Goal: Information Seeking & Learning: Find contact information

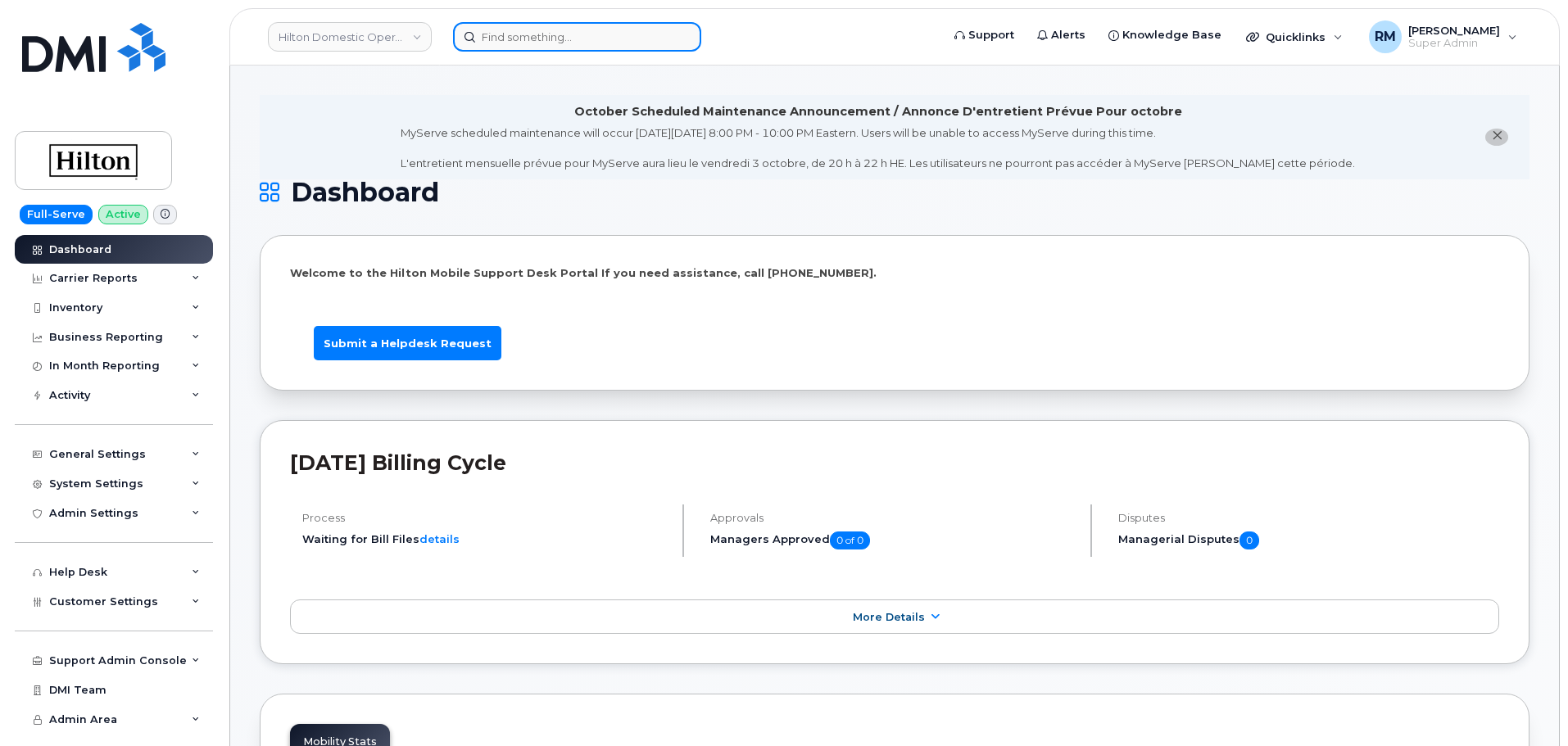
click at [531, 37] on input at bounding box center [576, 36] width 248 height 29
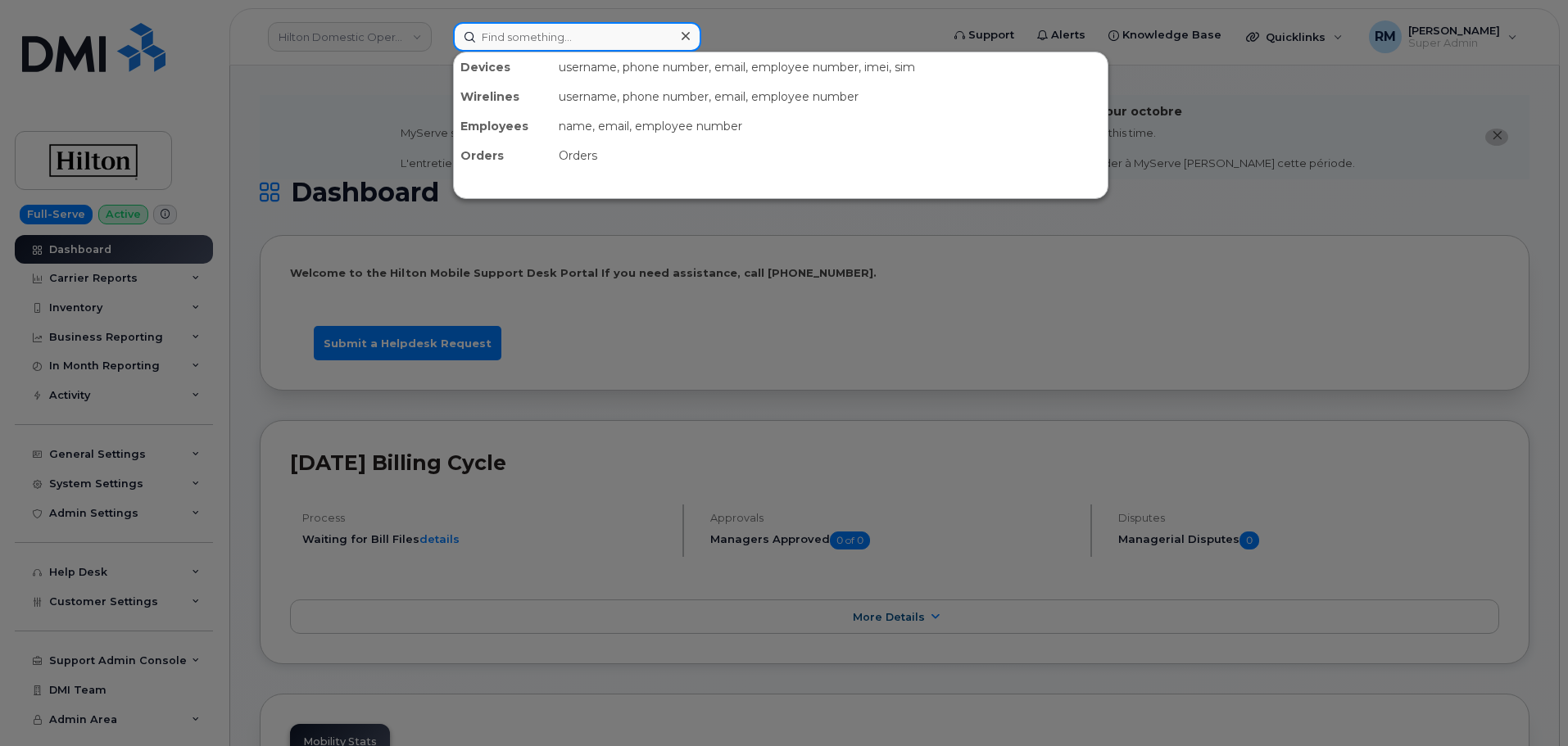
paste input "5034072885"
type input "5034072885"
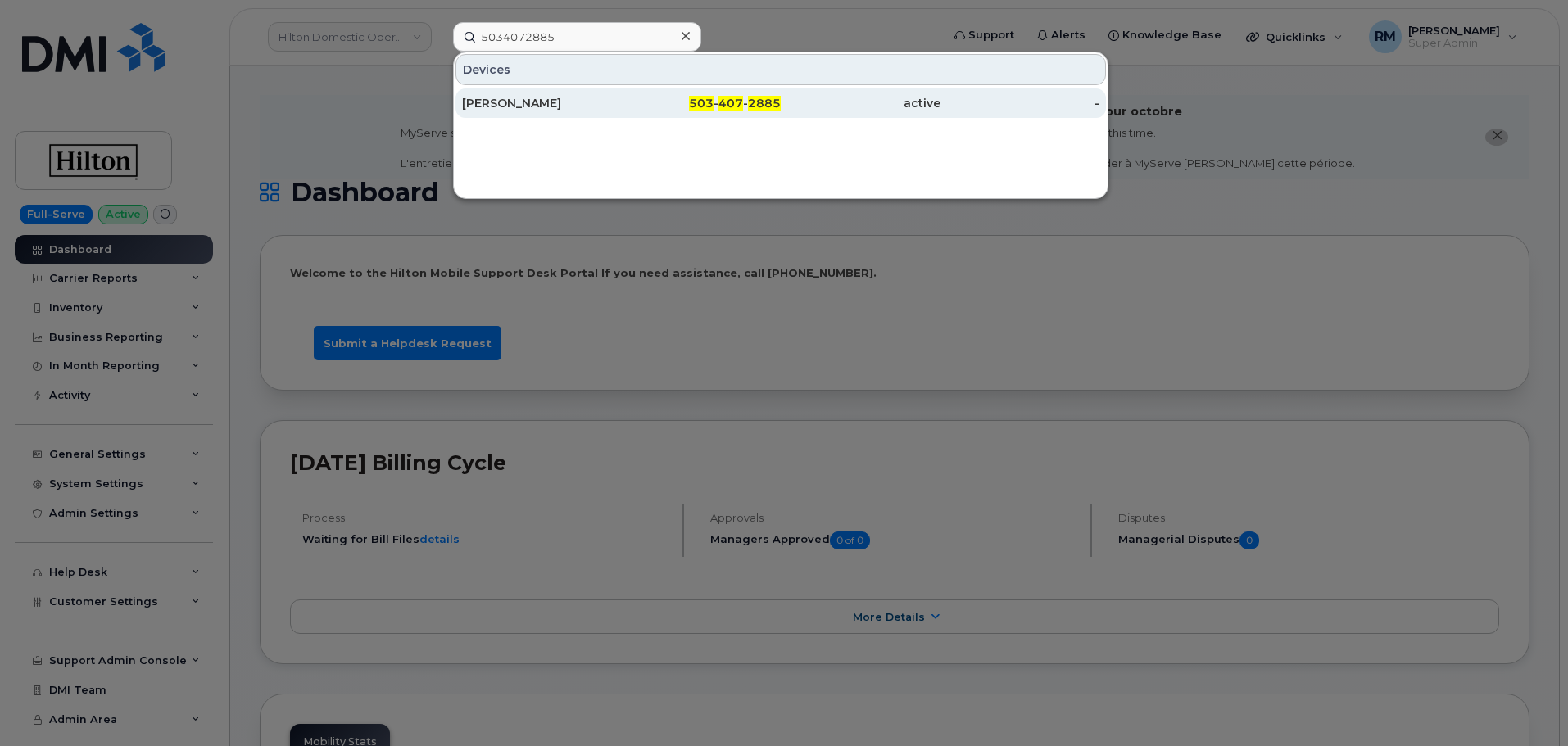
click at [543, 111] on div "EMILY FOTTER" at bounding box center [542, 103] width 159 height 29
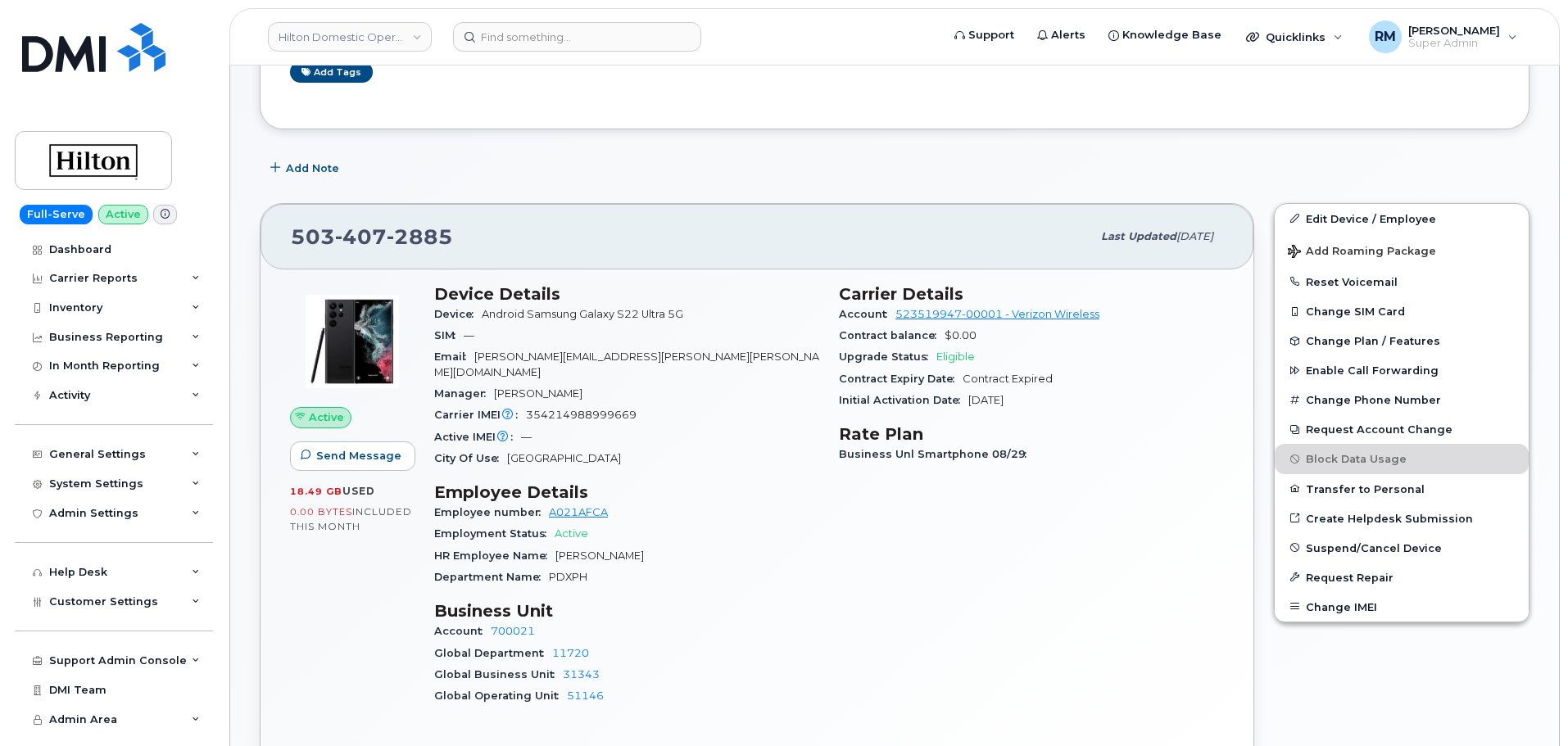
scroll to position [409, 0]
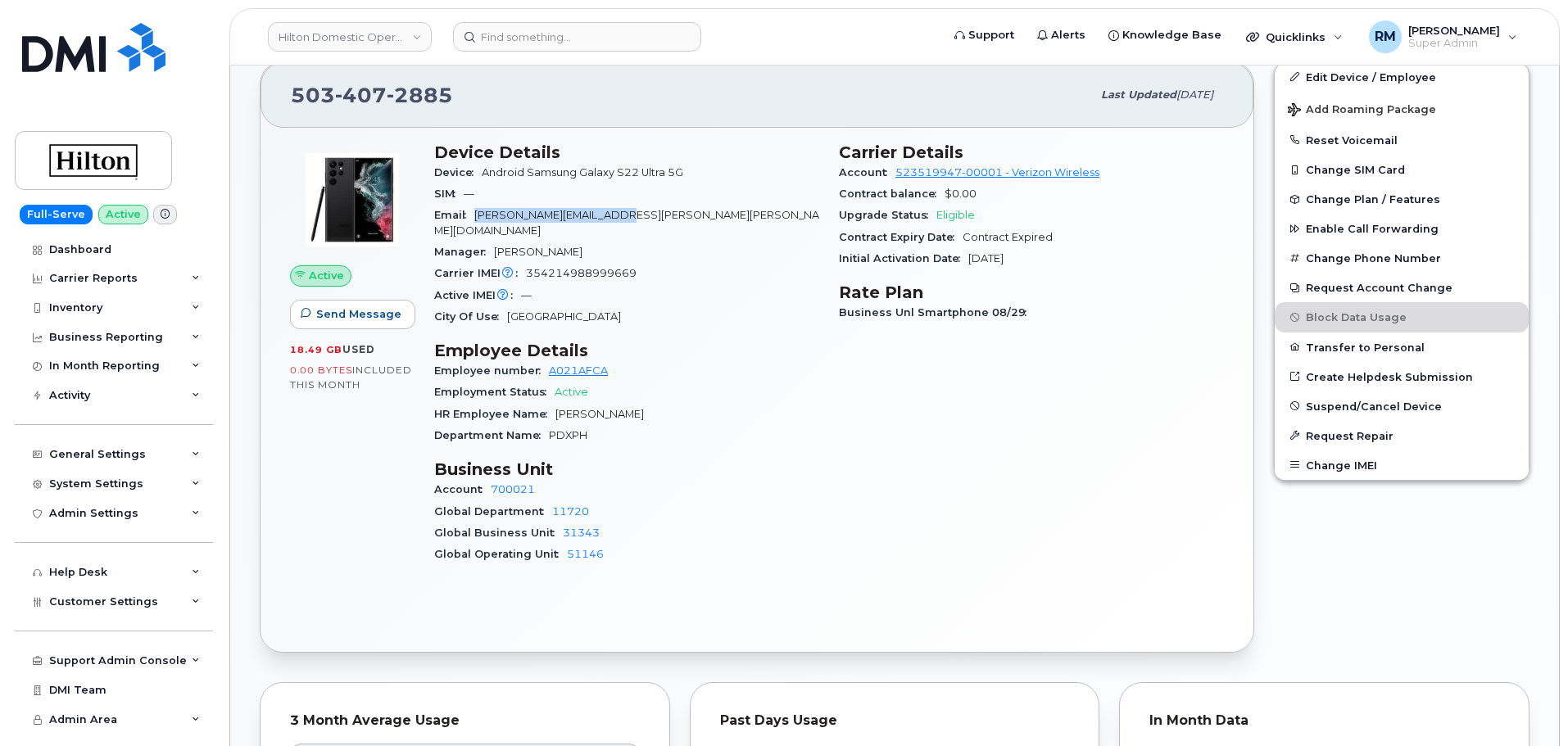
drag, startPoint x: 641, startPoint y: 217, endPoint x: 475, endPoint y: 217, distance: 166.0
click at [475, 217] on div "Email Emily.McEnany@Hilton.com" at bounding box center [626, 223] width 385 height 37
copy span "Emily.McEnany@Hilton.com"
drag, startPoint x: 627, startPoint y: 399, endPoint x: 543, endPoint y: 404, distance: 84.1
click at [543, 404] on div "HR Employee Name Emily Fotter" at bounding box center [626, 414] width 385 height 22
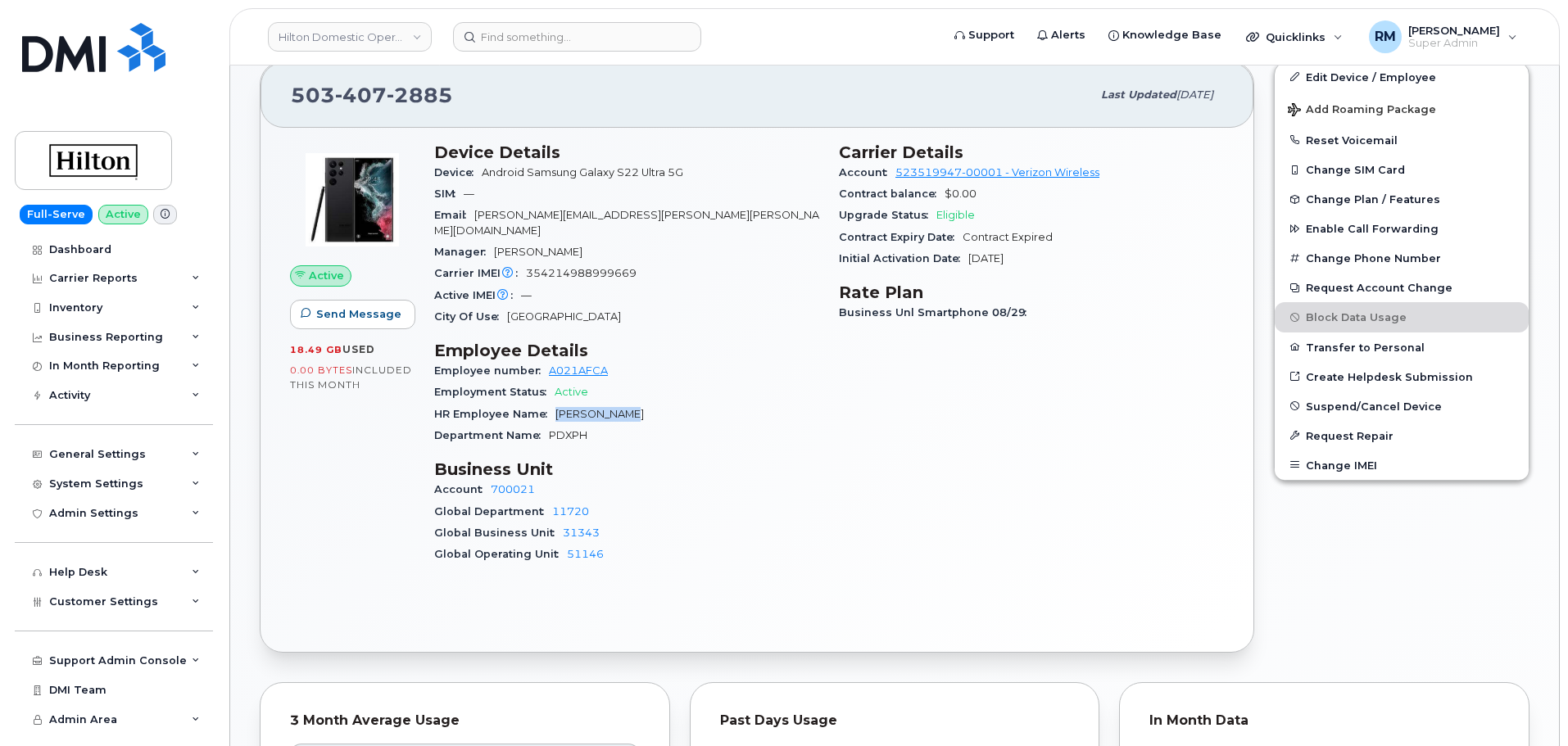
copy span "Emily Fotter"
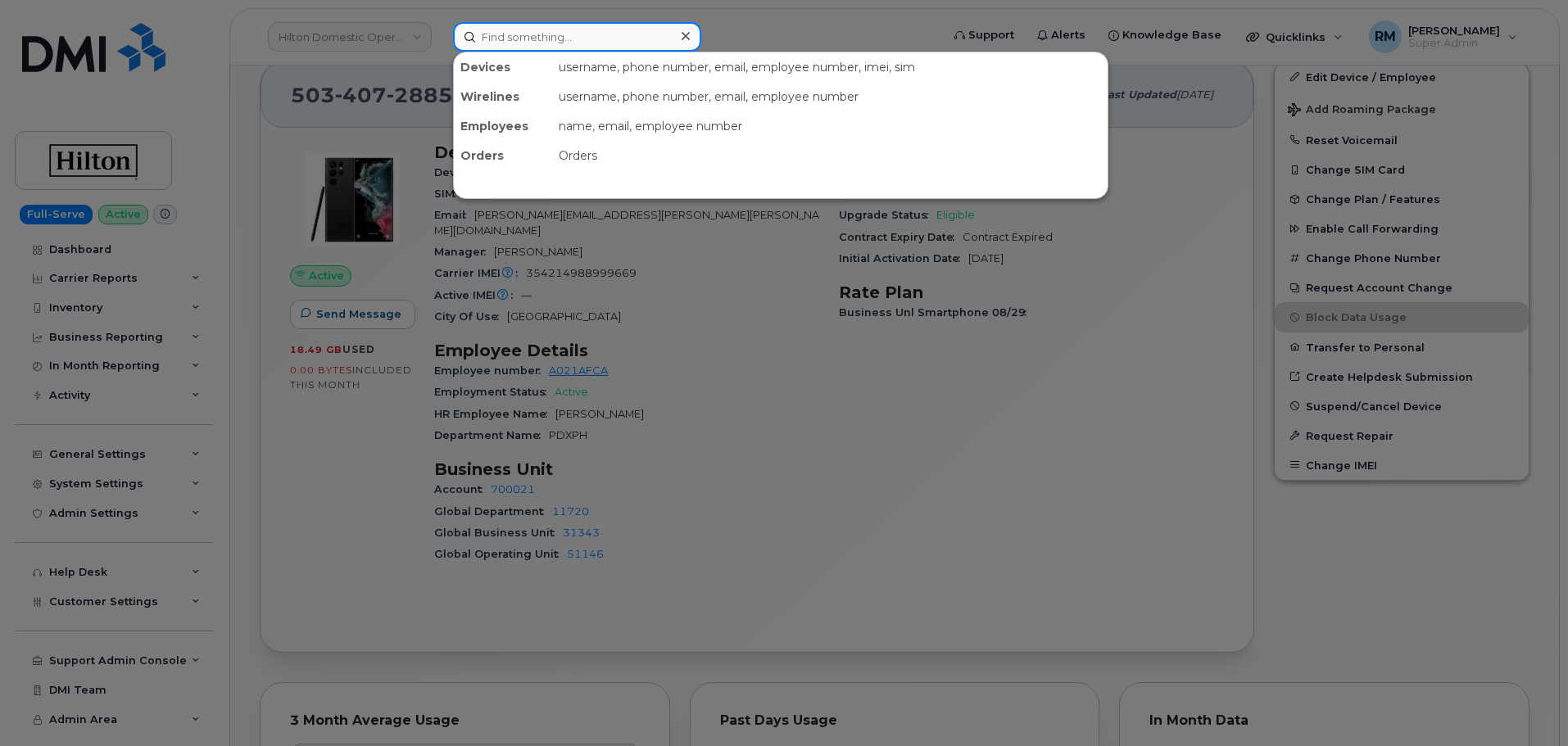
click at [519, 25] on input at bounding box center [576, 36] width 248 height 29
paste input "Emily Fotter"
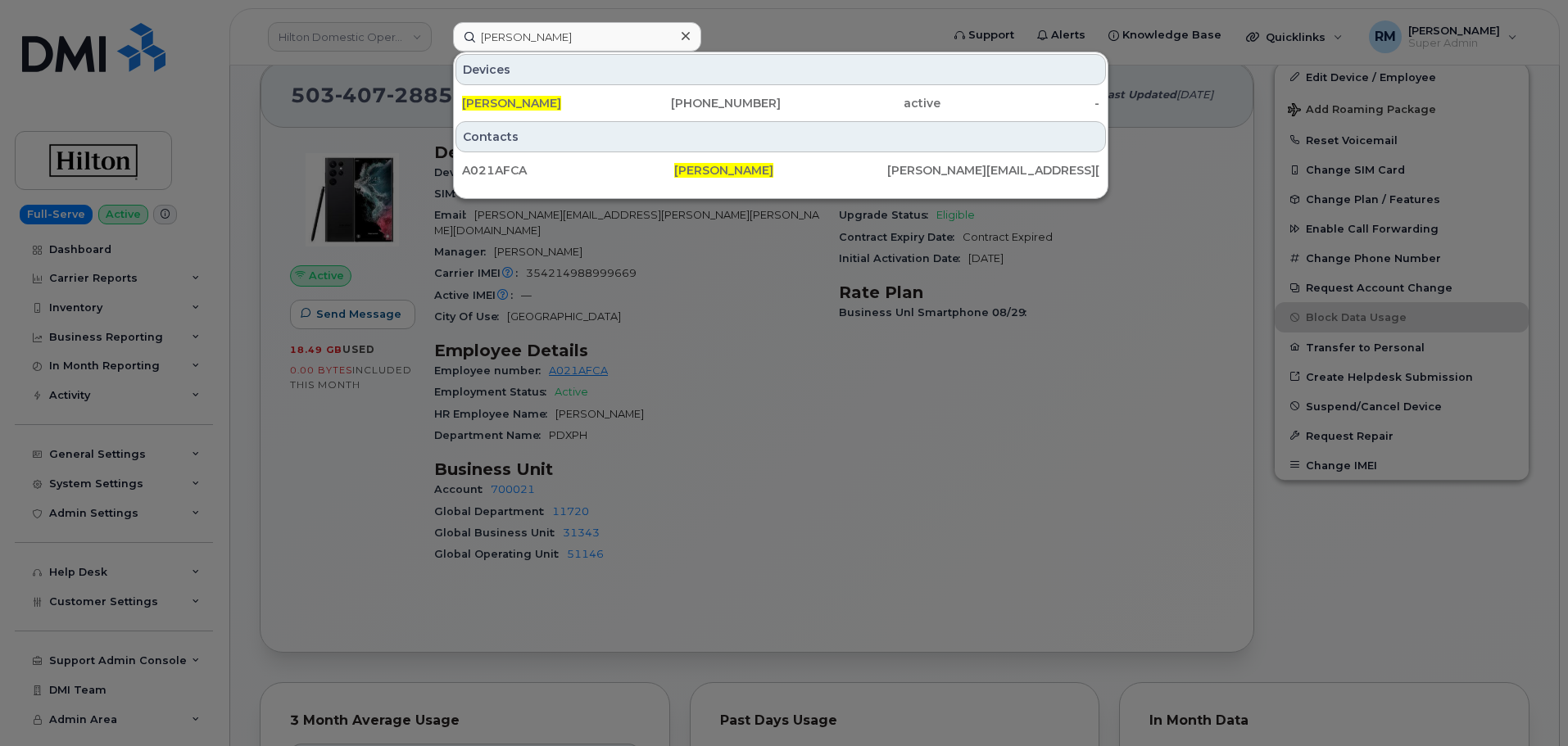
click at [749, 454] on div at bounding box center [784, 373] width 1568 height 746
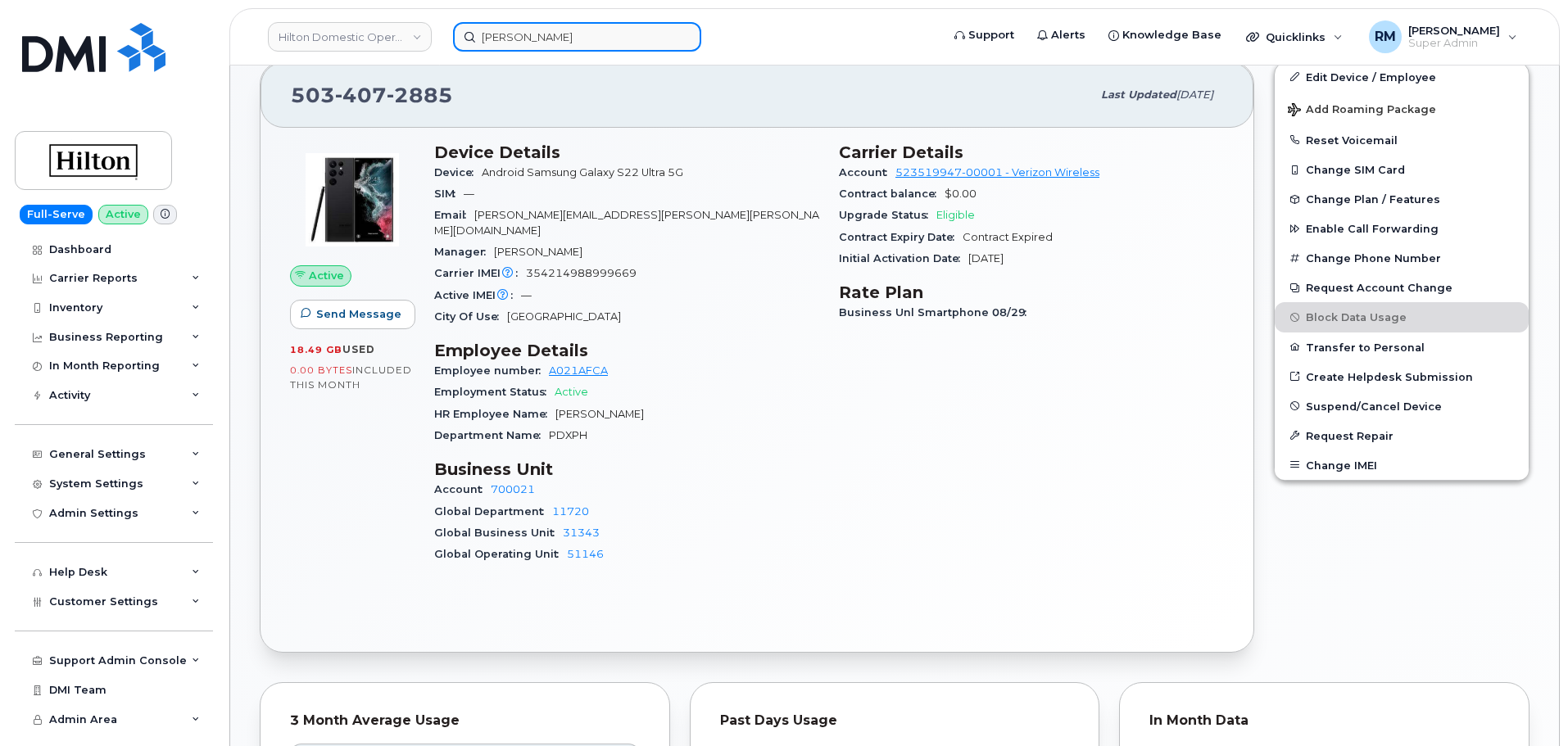
click at [543, 37] on input "Emily Fotter" at bounding box center [576, 36] width 248 height 29
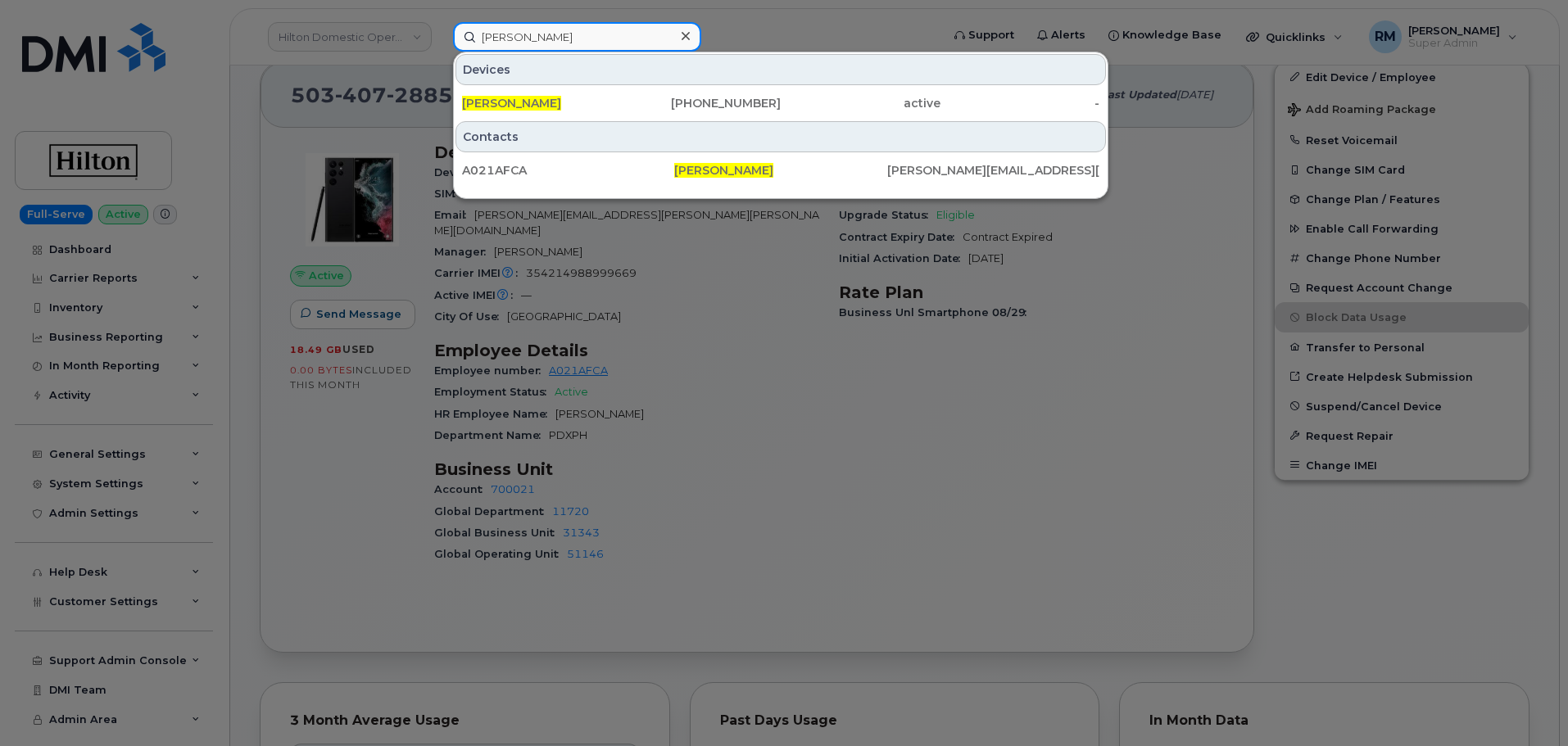
paste input "571-418-9781"
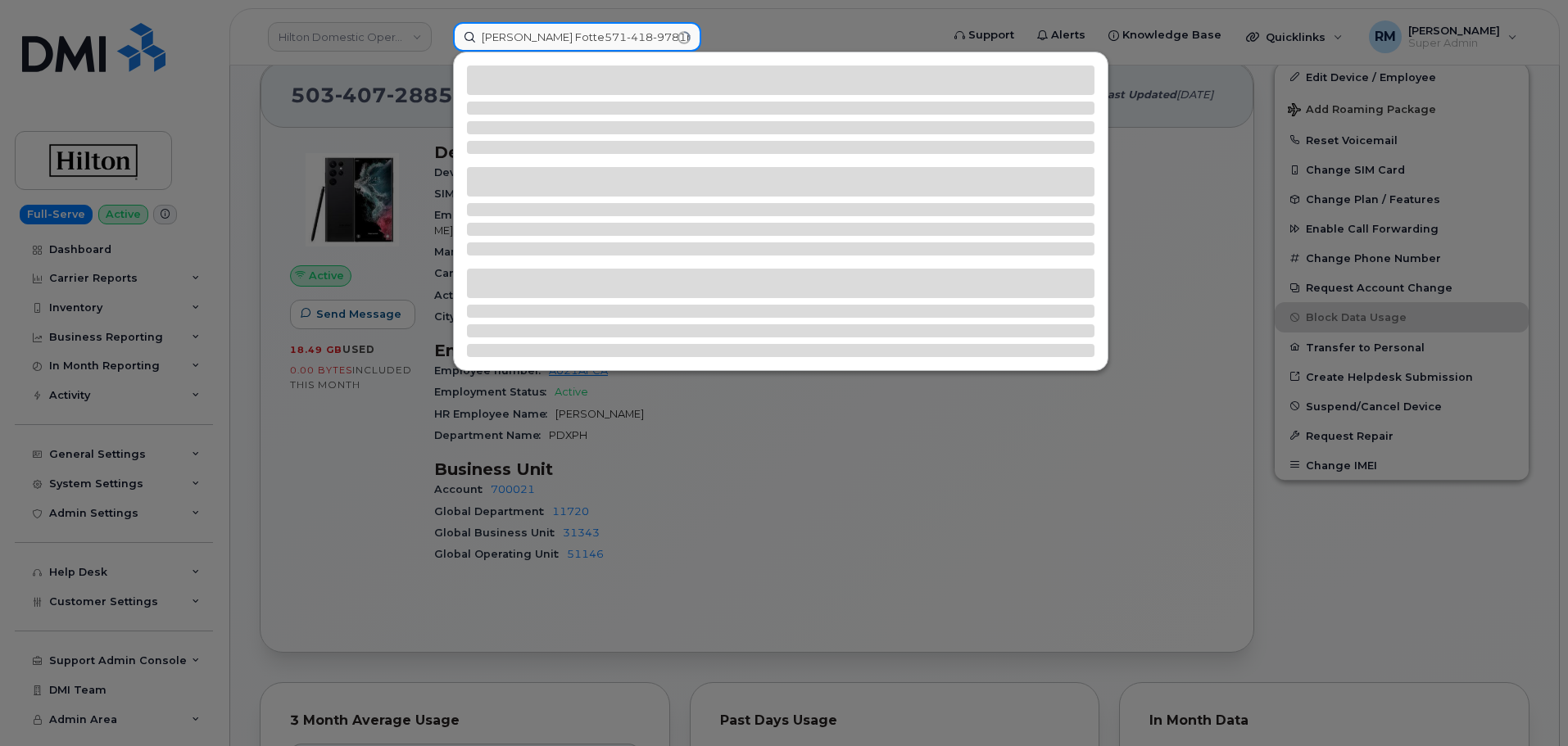
click at [543, 37] on input "Emily Fotte571-418-9781r" at bounding box center [576, 36] width 248 height 29
paste input "571-418-9781"
type input "571-418-9781"
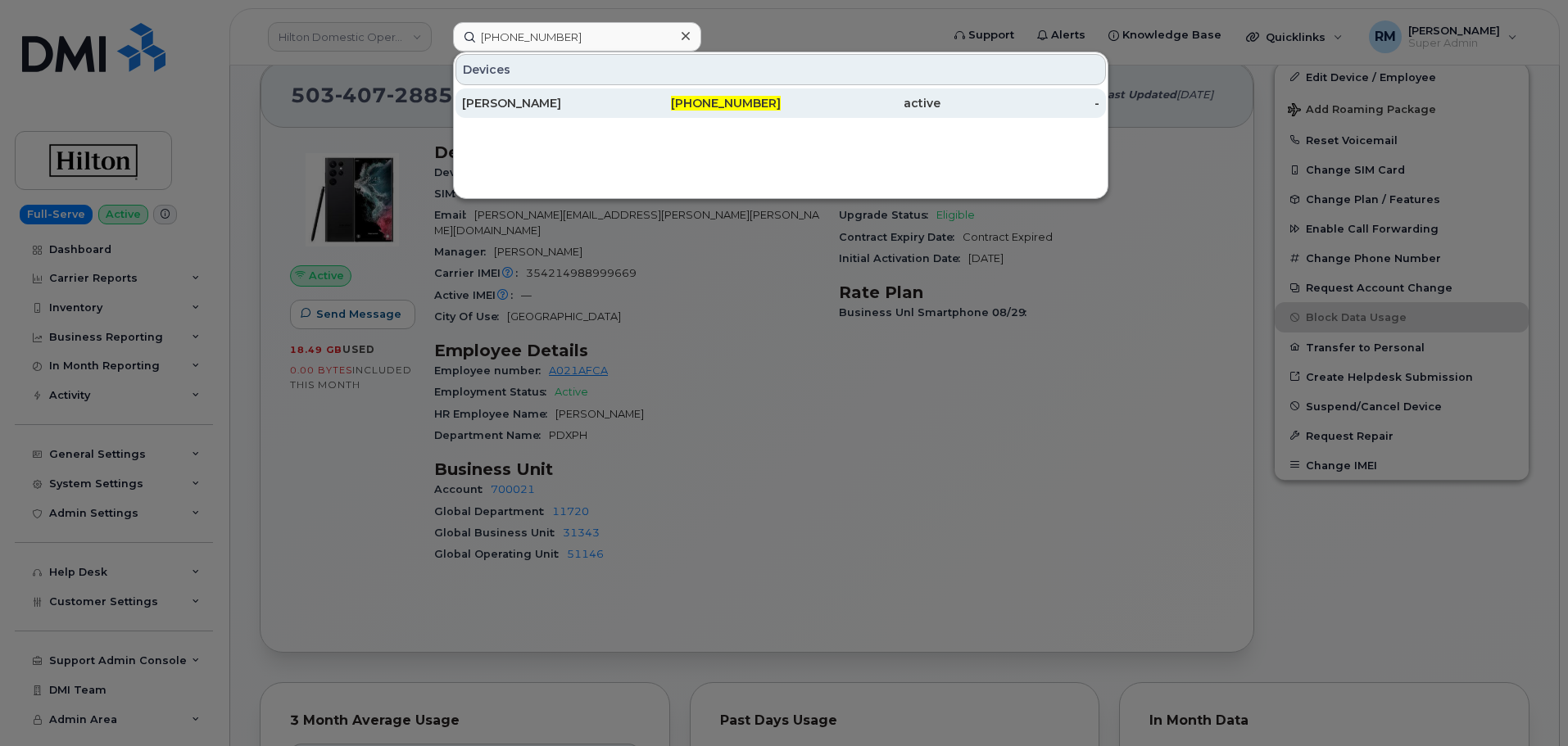
click at [587, 103] on div "LAURA HOFFMANN" at bounding box center [542, 103] width 159 height 16
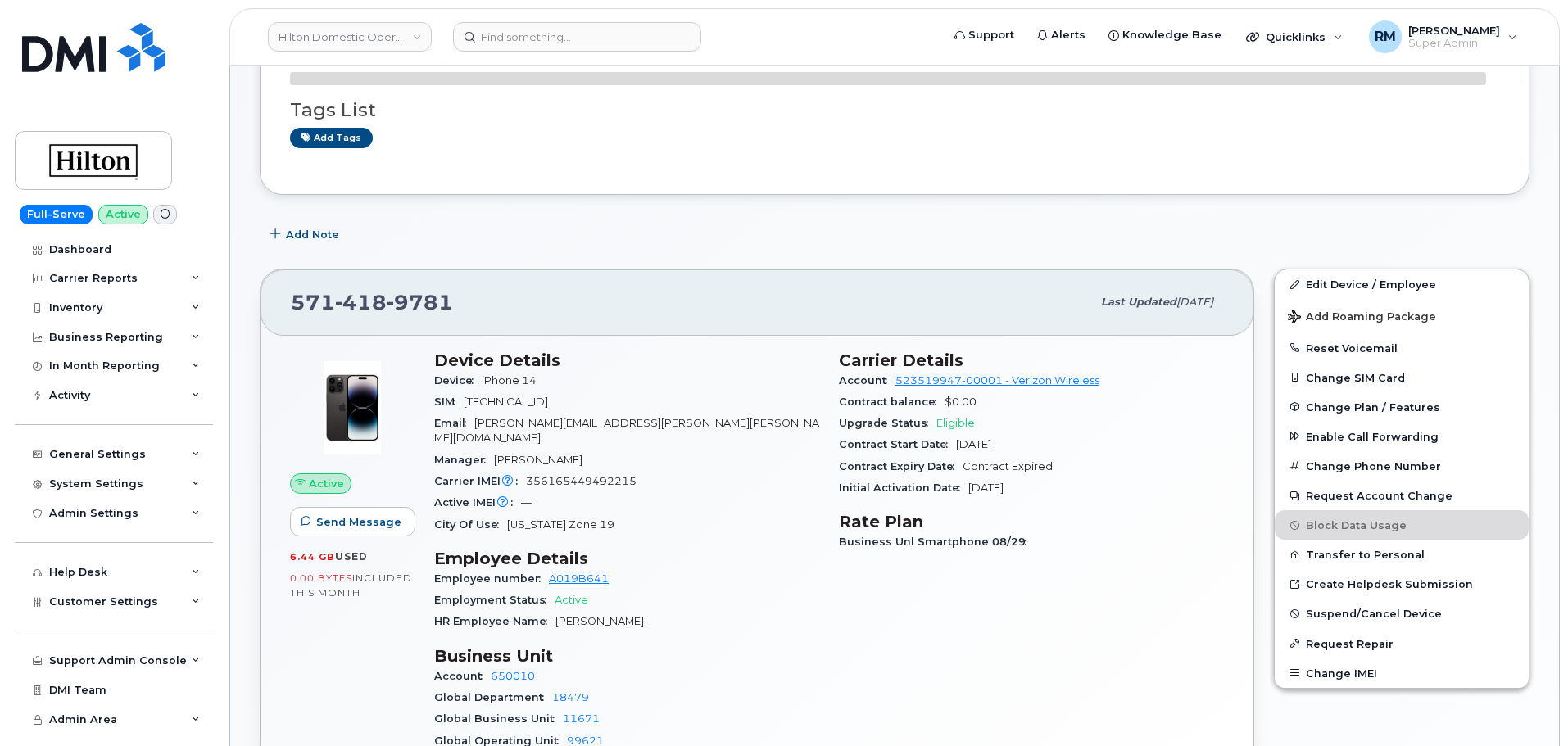
scroll to position [245, 0]
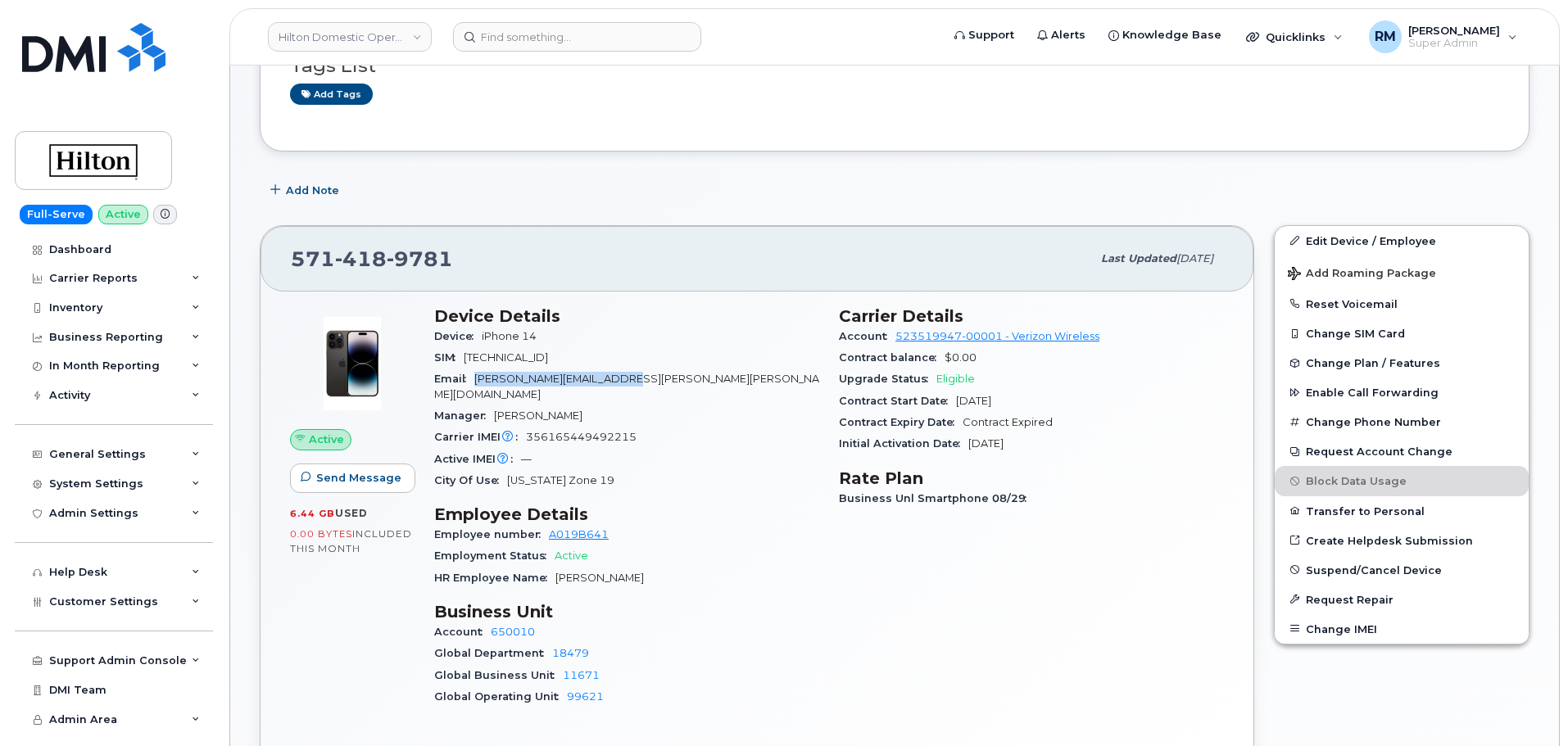
drag, startPoint x: 653, startPoint y: 389, endPoint x: 475, endPoint y: 382, distance: 178.1
click at [475, 382] on div "Email [PERSON_NAME][EMAIL_ADDRESS][PERSON_NAME][PERSON_NAME][DOMAIN_NAME]" at bounding box center [626, 387] width 385 height 37
copy span "[PERSON_NAME][EMAIL_ADDRESS][PERSON_NAME][PERSON_NAME][DOMAIN_NAME]"
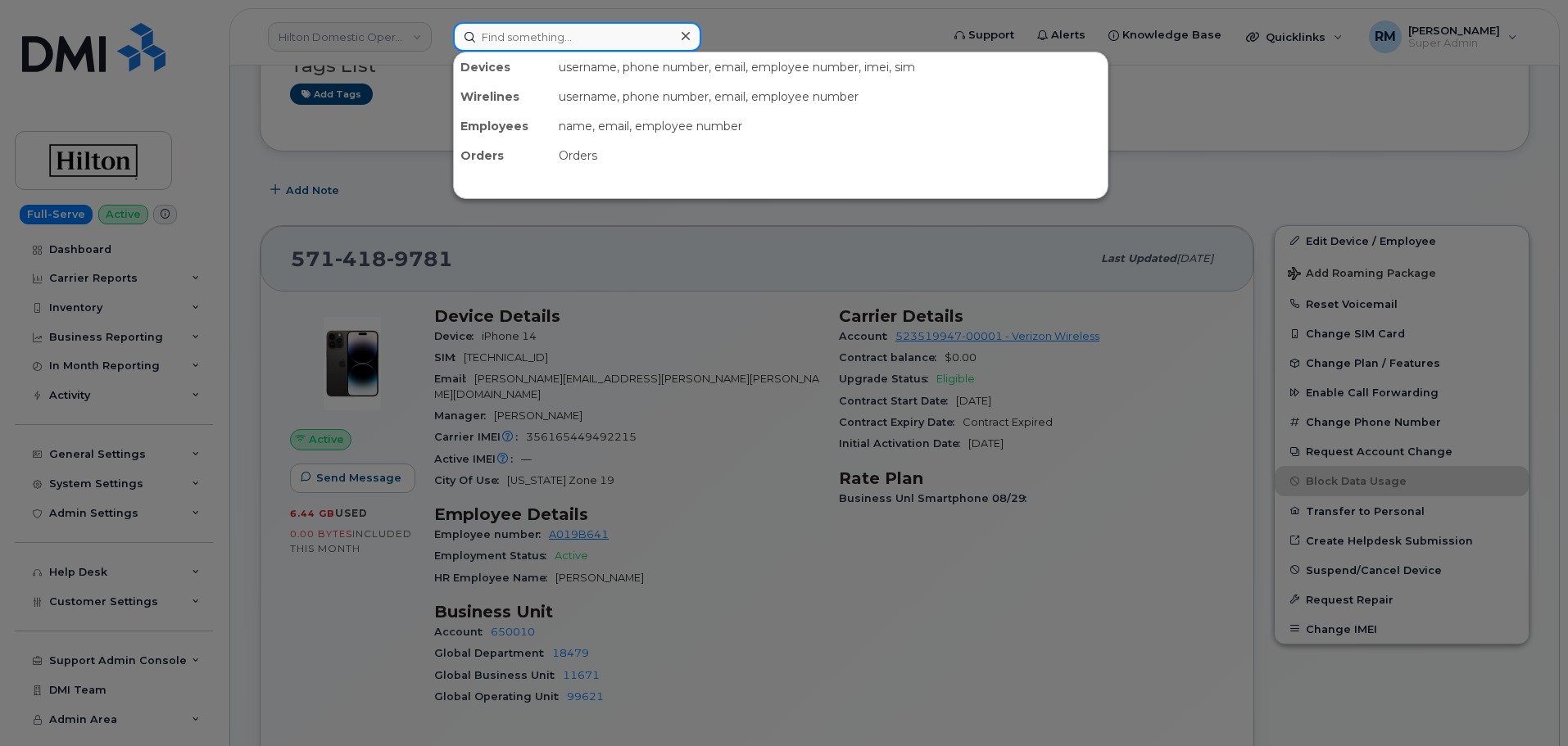
click at [552, 39] on input at bounding box center [576, 36] width 248 height 29
paste input "[PHONE_NUMBER]"
type input "571-328-0954"
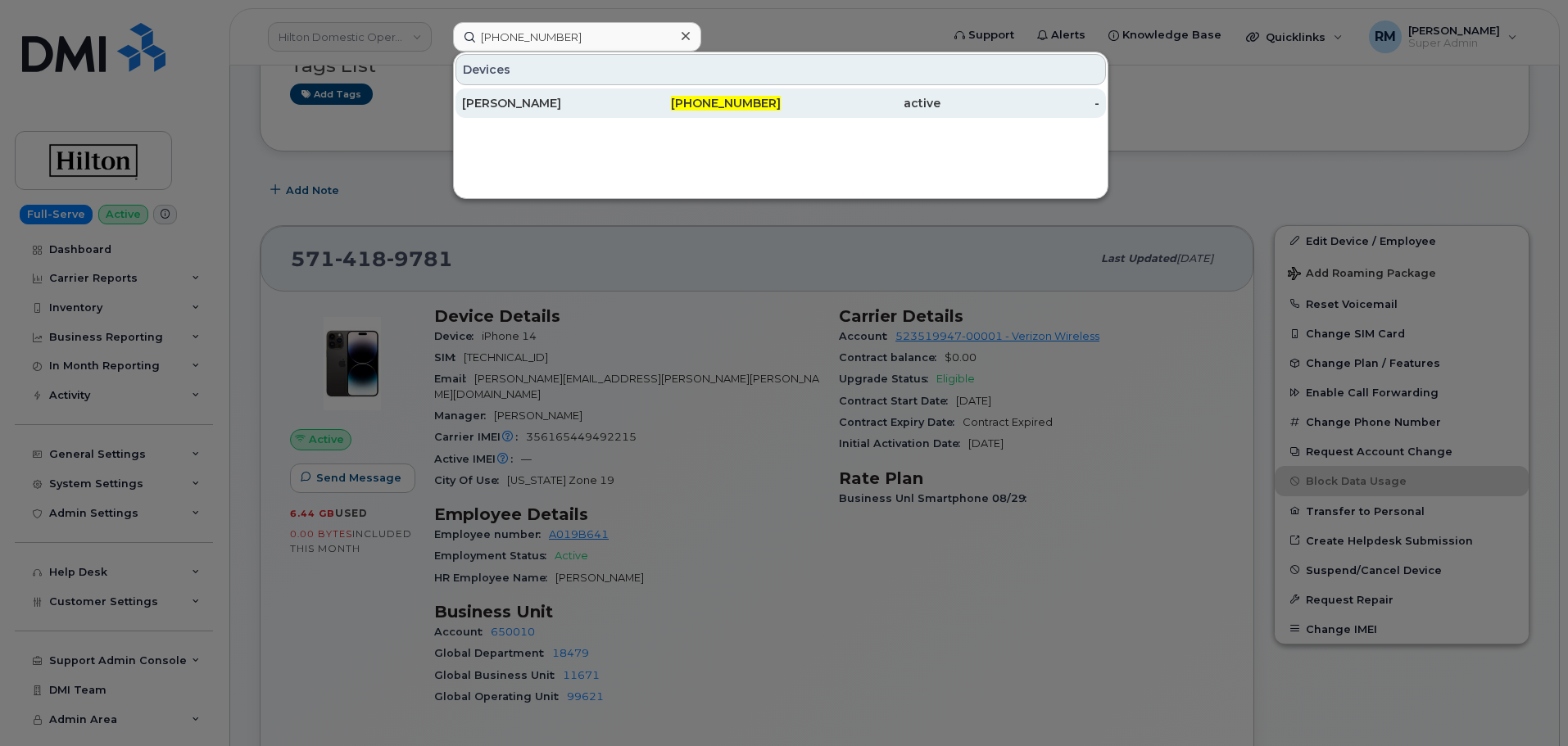
click at [584, 96] on div "IRENE VAKIRTZI" at bounding box center [542, 103] width 159 height 16
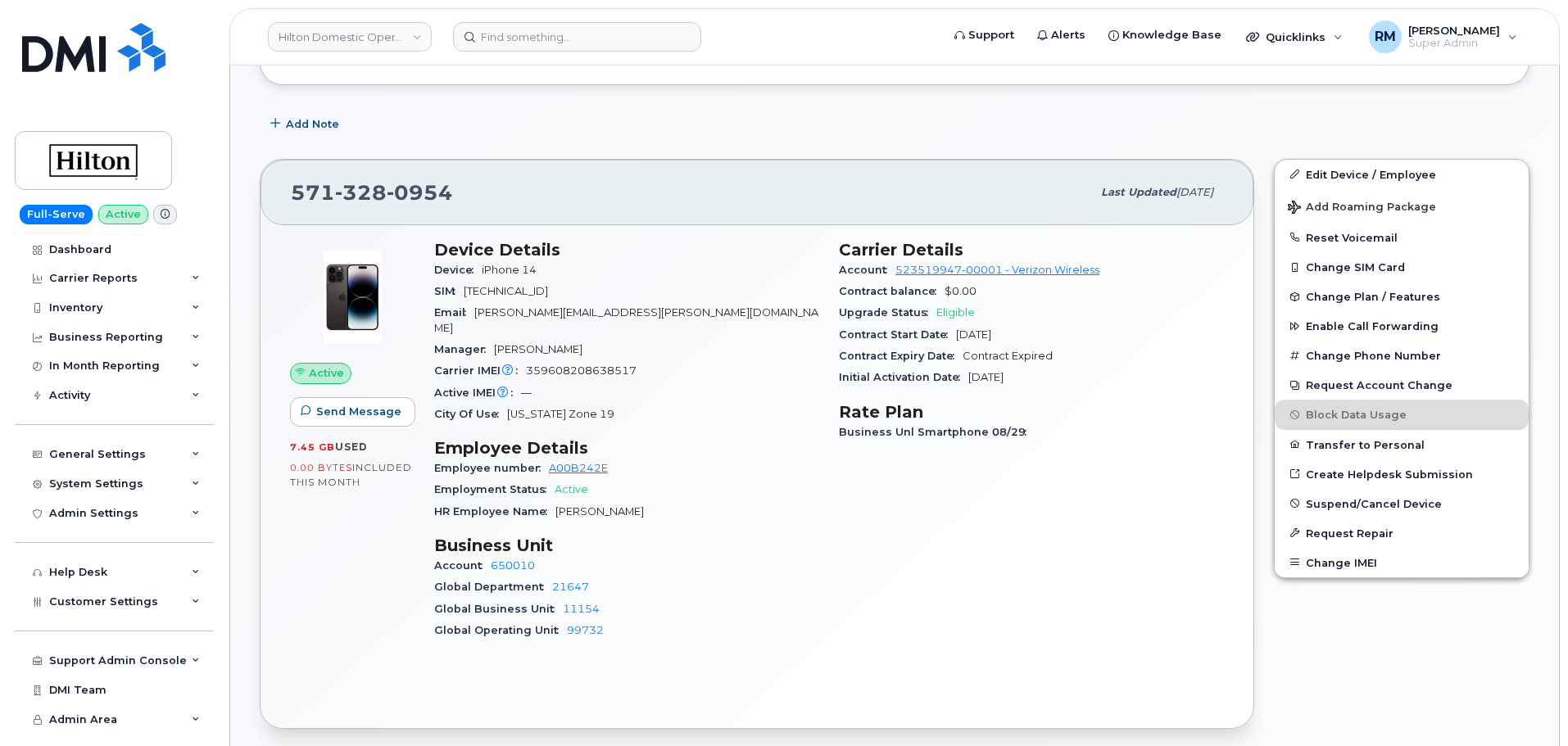
scroll to position [491, 0]
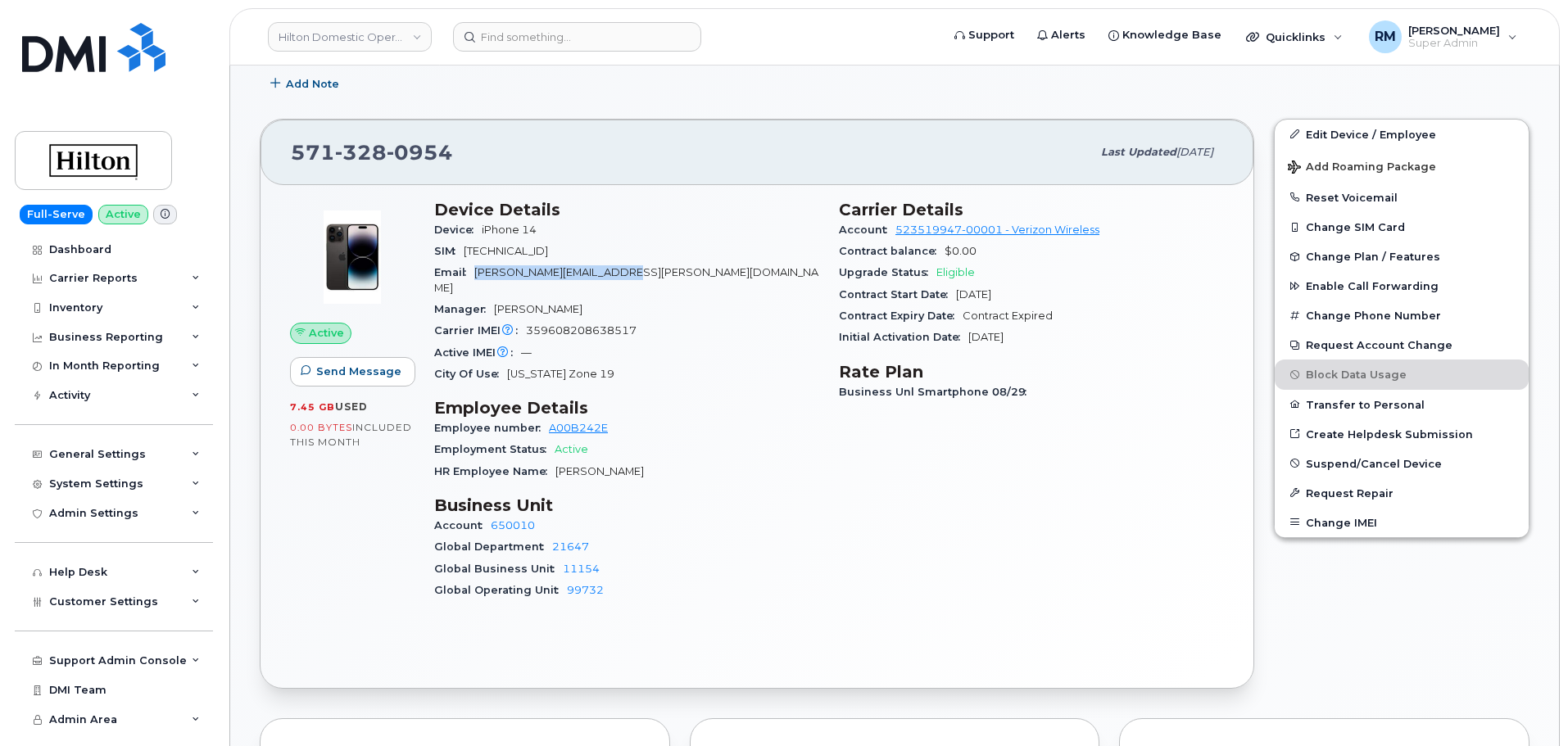
drag, startPoint x: 614, startPoint y: 274, endPoint x: 473, endPoint y: 274, distance: 141.0
click at [473, 274] on div "Email Irene.Vakirtzi@hilton.com" at bounding box center [626, 280] width 385 height 37
copy span "Irene.Vakirtzi@hilton.com"
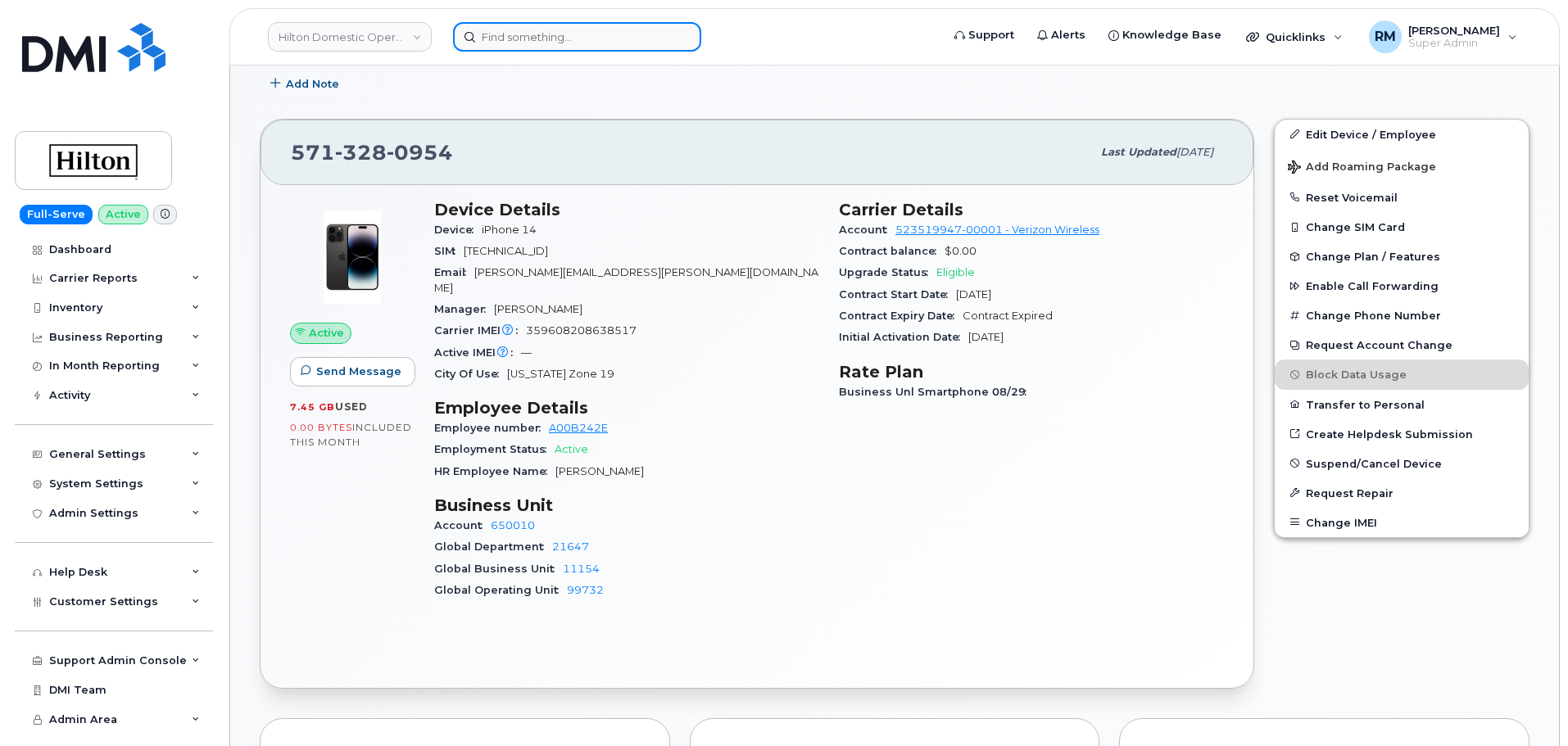
click at [523, 34] on input at bounding box center [576, 36] width 248 height 29
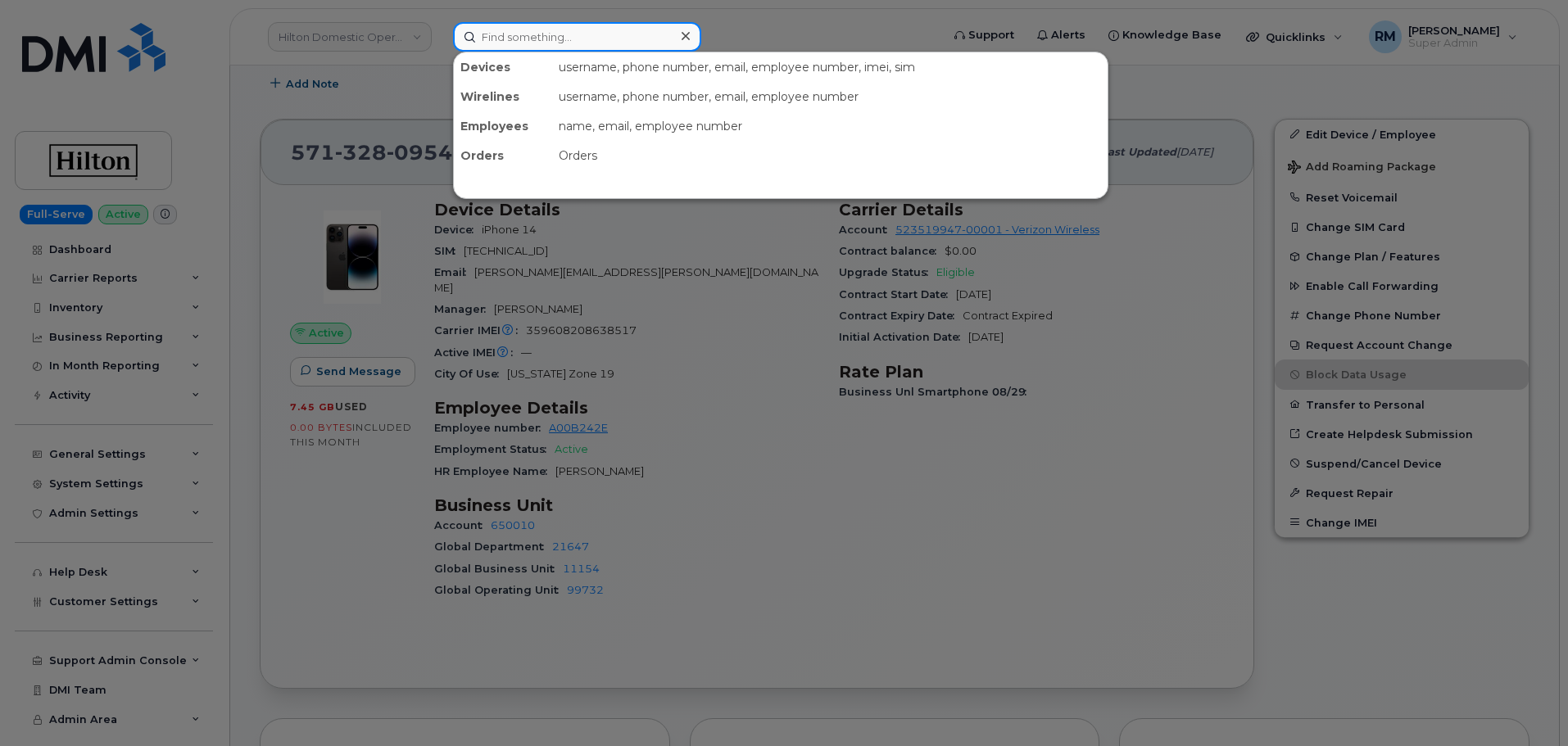
paste input "610-476-9254"
type input "610-476-9254"
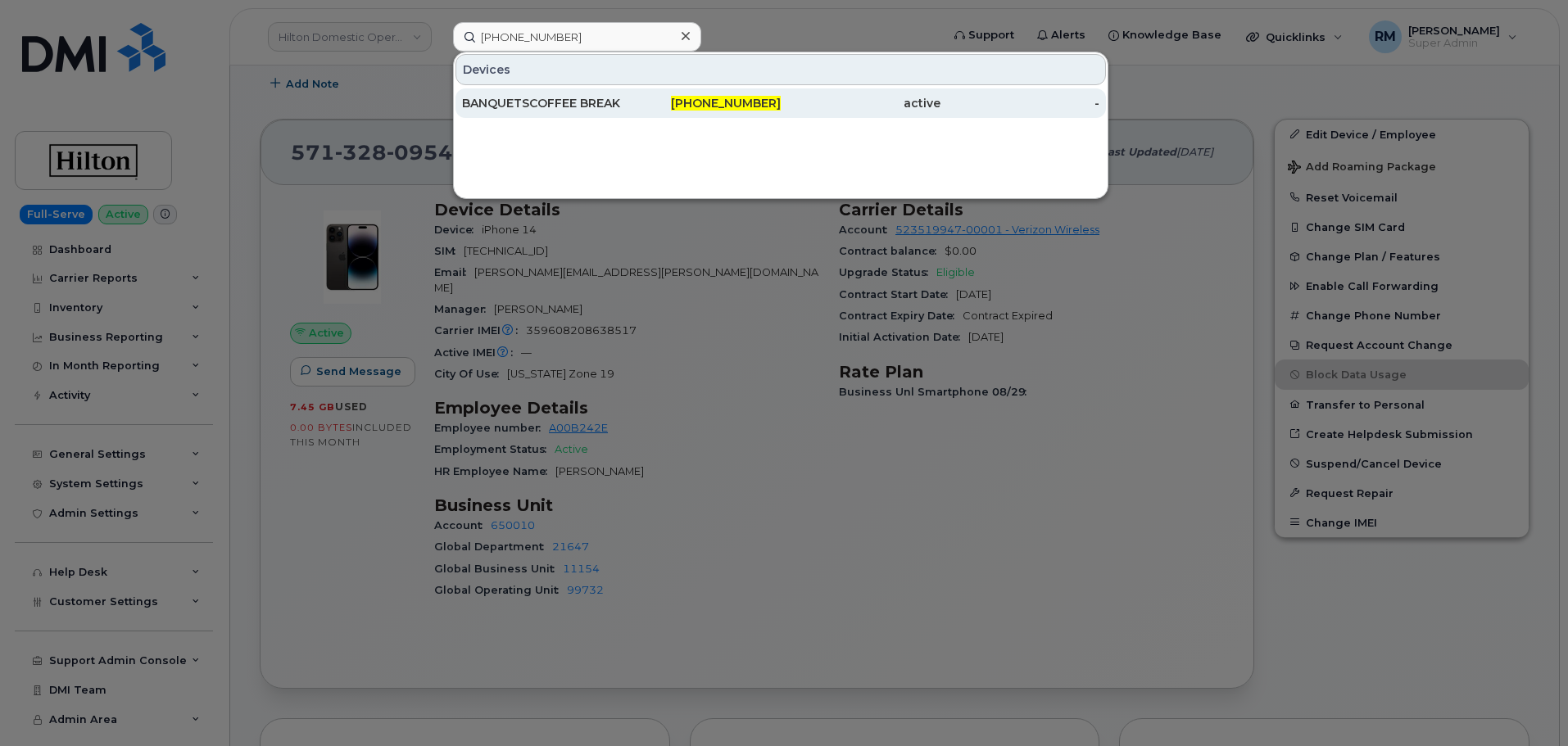
click at [589, 98] on div "BANQUETSCOFFEE BREAK IRD PHONE" at bounding box center [542, 103] width 159 height 16
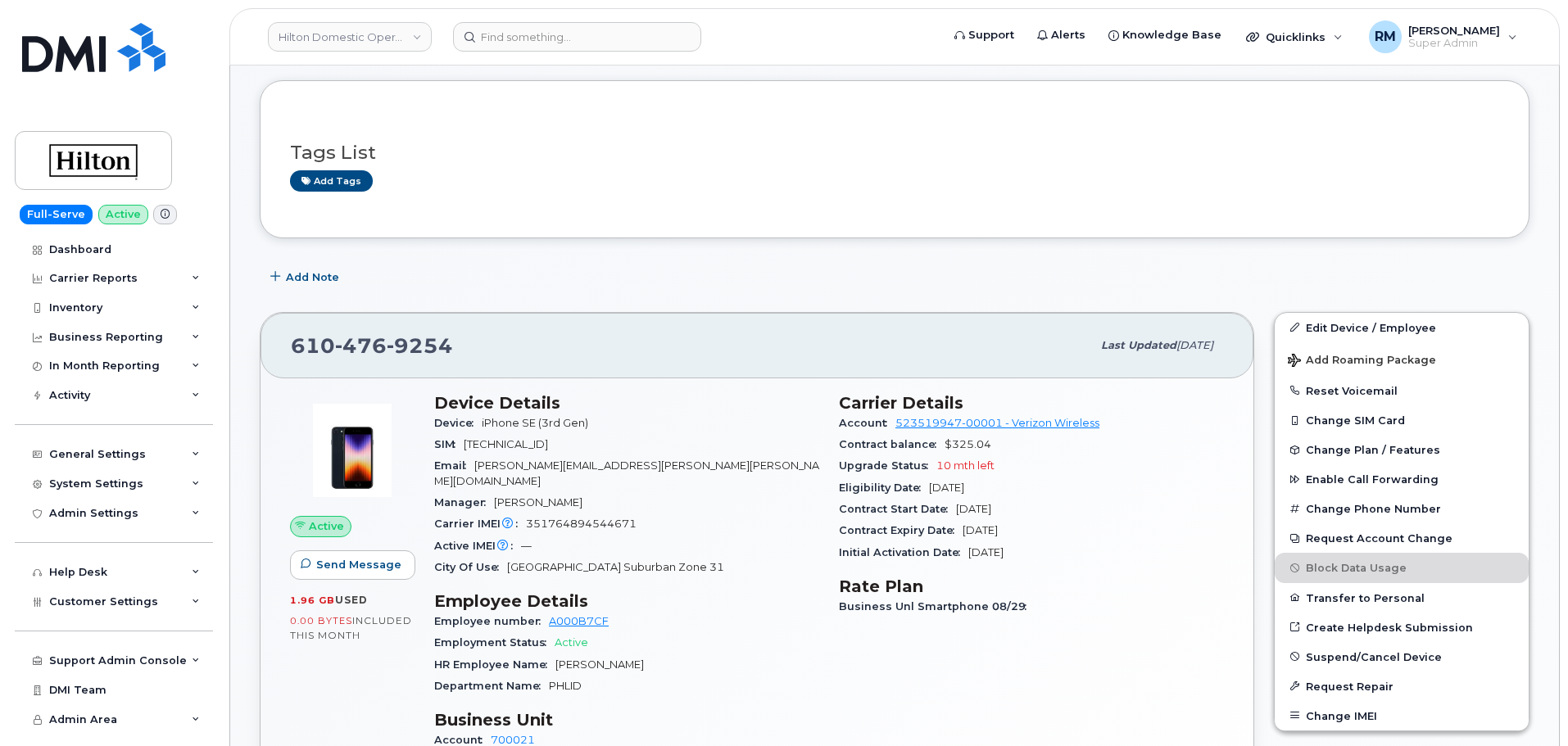
scroll to position [327, 0]
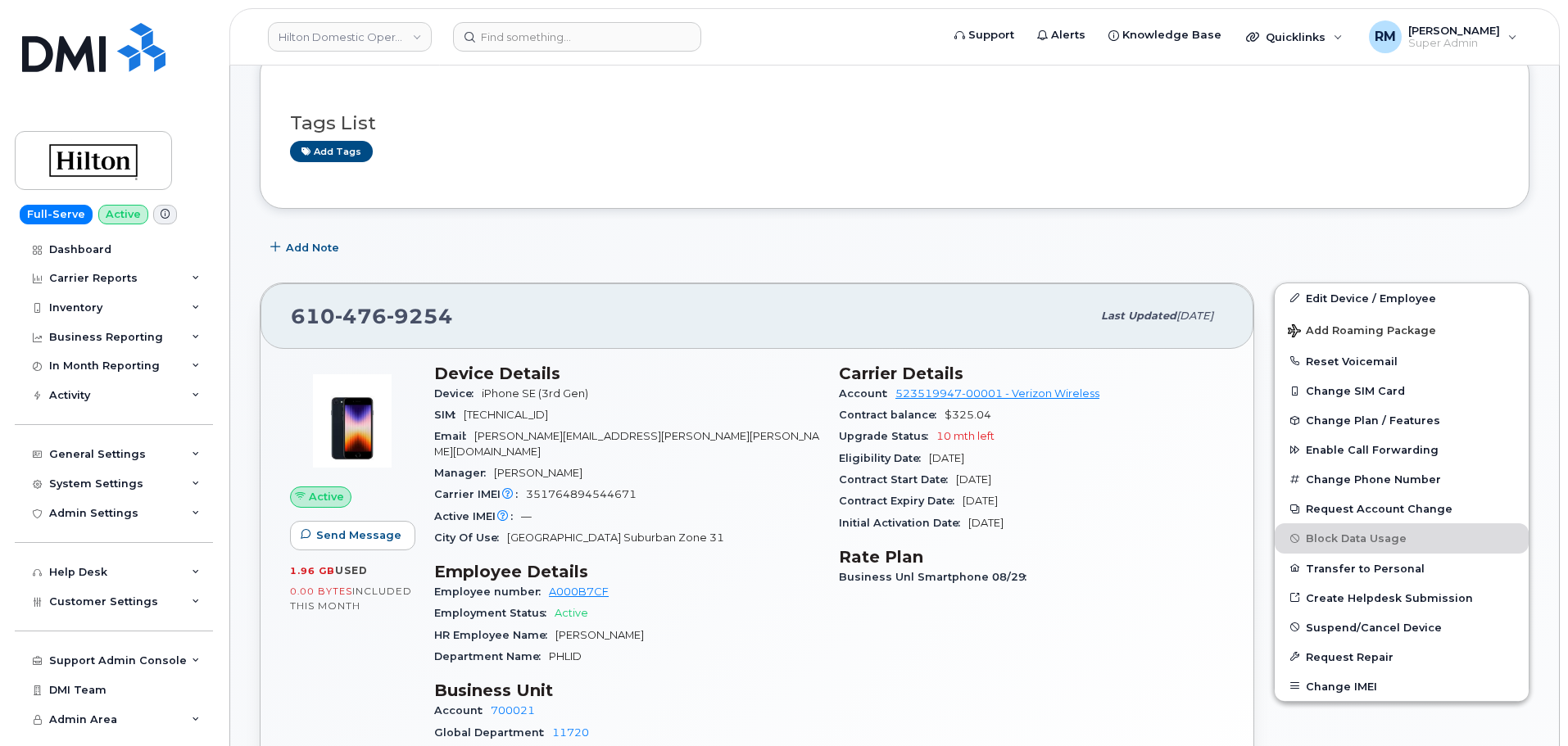
drag, startPoint x: 631, startPoint y: 423, endPoint x: 580, endPoint y: 437, distance: 52.9
click at [505, 433] on section "Device Details Device iPhone SE (3rd Gen) SIM [TECHNICAL_ID] Email [PERSON_NAME…" at bounding box center [626, 456] width 385 height 185
click at [621, 438] on div "Email [PERSON_NAME][EMAIL_ADDRESS][PERSON_NAME][PERSON_NAME][DOMAIN_NAME]" at bounding box center [626, 443] width 385 height 37
drag, startPoint x: 601, startPoint y: 438, endPoint x: 477, endPoint y: 437, distance: 124.0
click at [477, 437] on div "Email [PERSON_NAME][EMAIL_ADDRESS][PERSON_NAME][PERSON_NAME][DOMAIN_NAME]" at bounding box center [626, 443] width 385 height 37
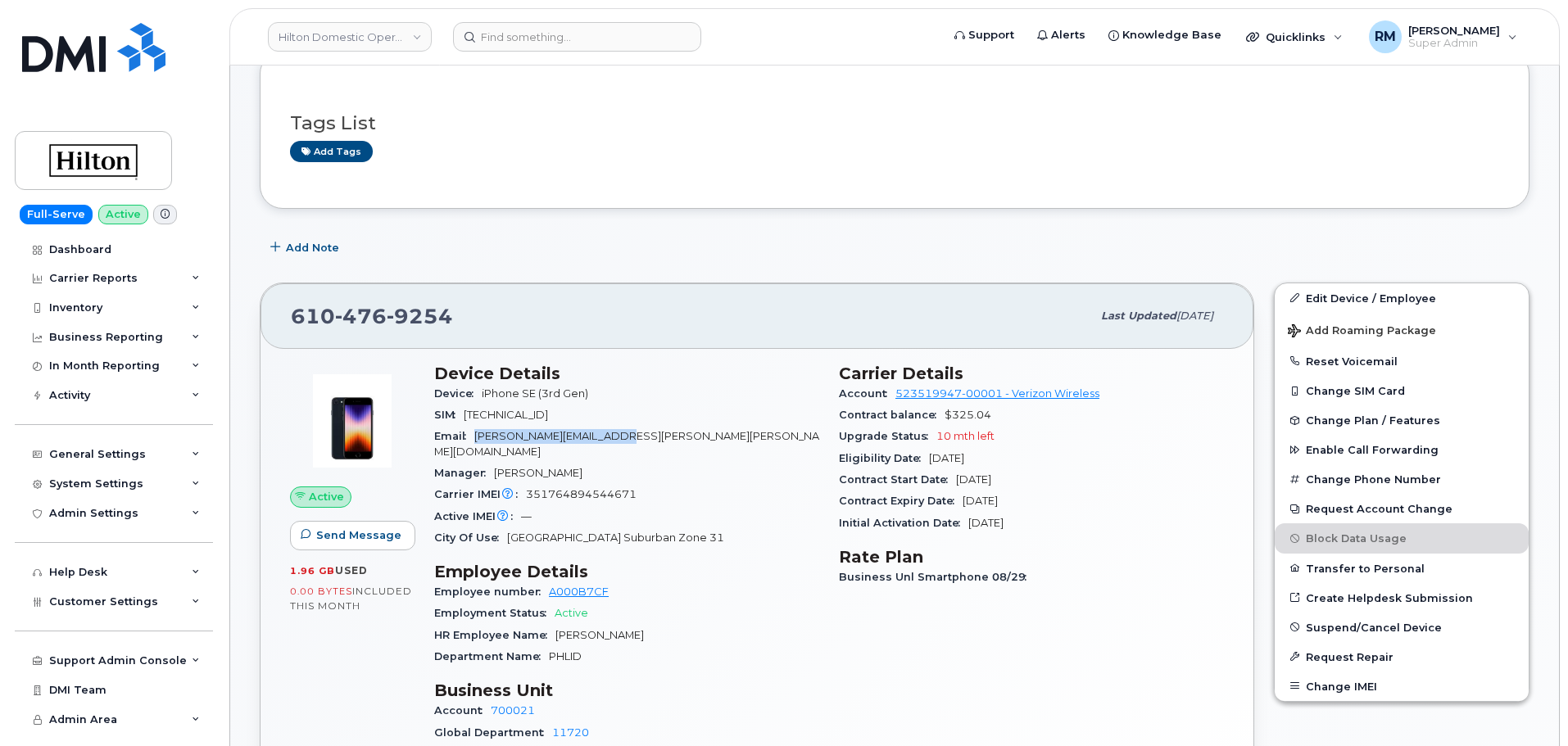
copy span "Eileen.Watkin@hilton.com"
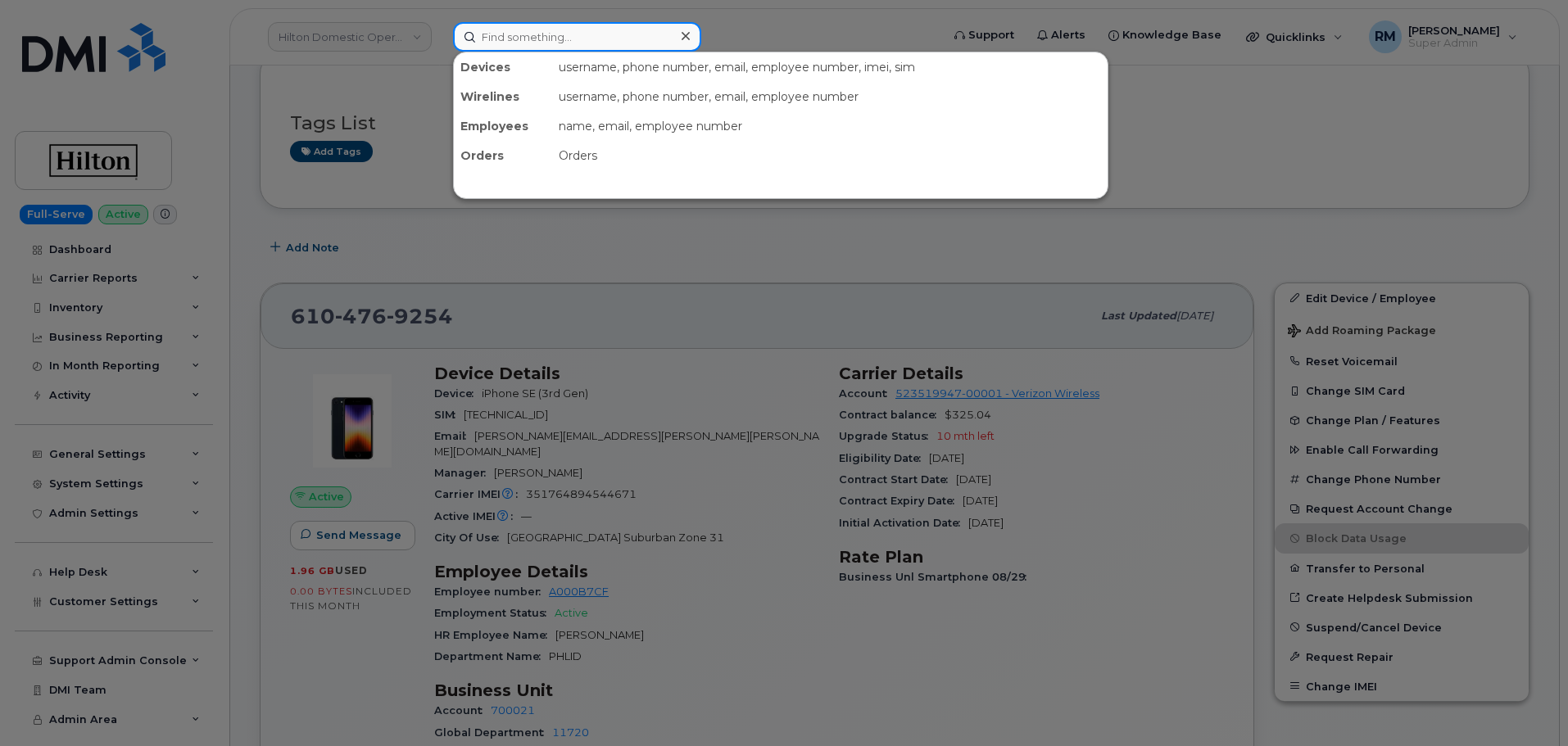
click at [586, 44] on input at bounding box center [576, 36] width 248 height 29
paste input "571-545-2007"
type input "571-545-2007"
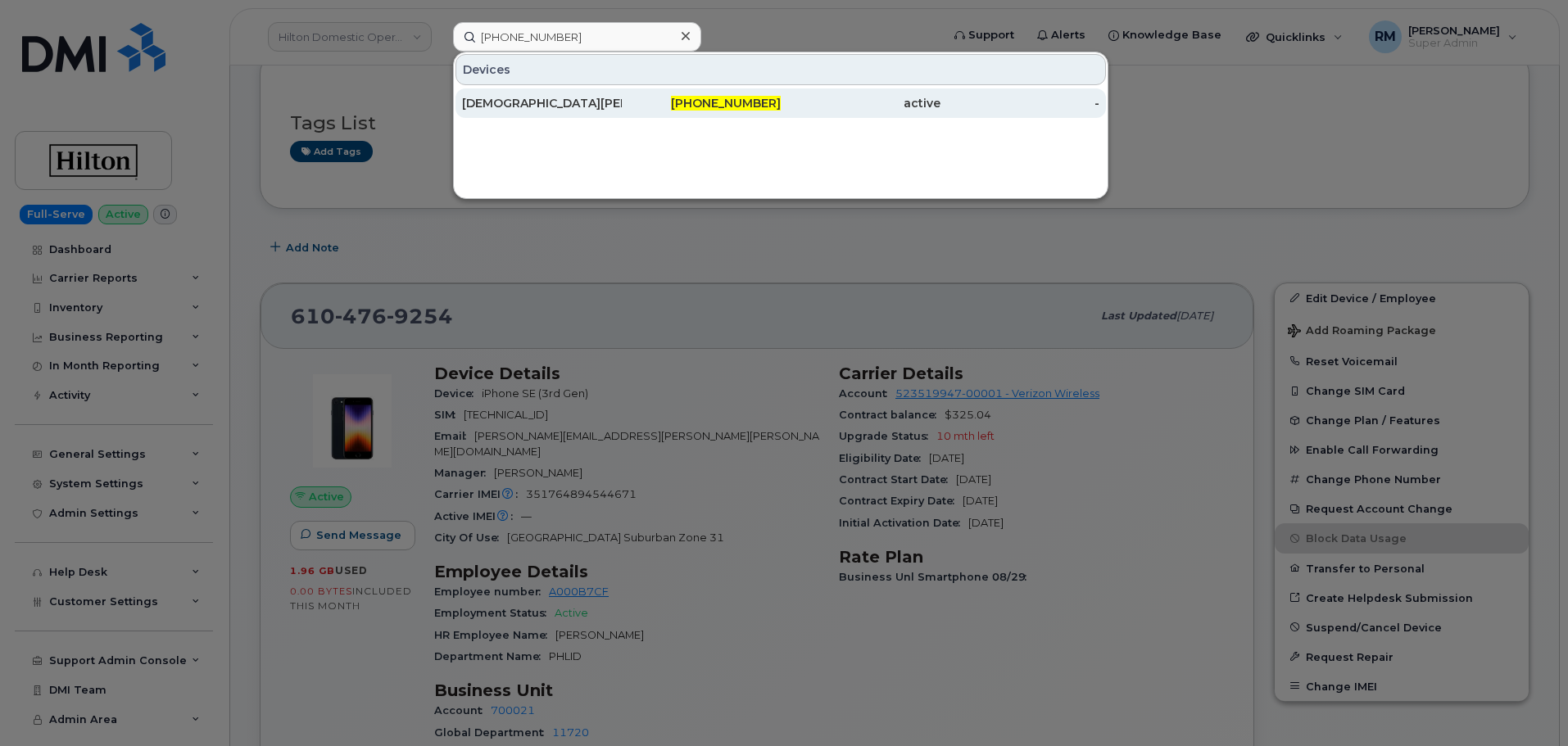
click at [545, 104] on div "[DEMOGRAPHIC_DATA][PERSON_NAME]" at bounding box center [542, 103] width 159 height 16
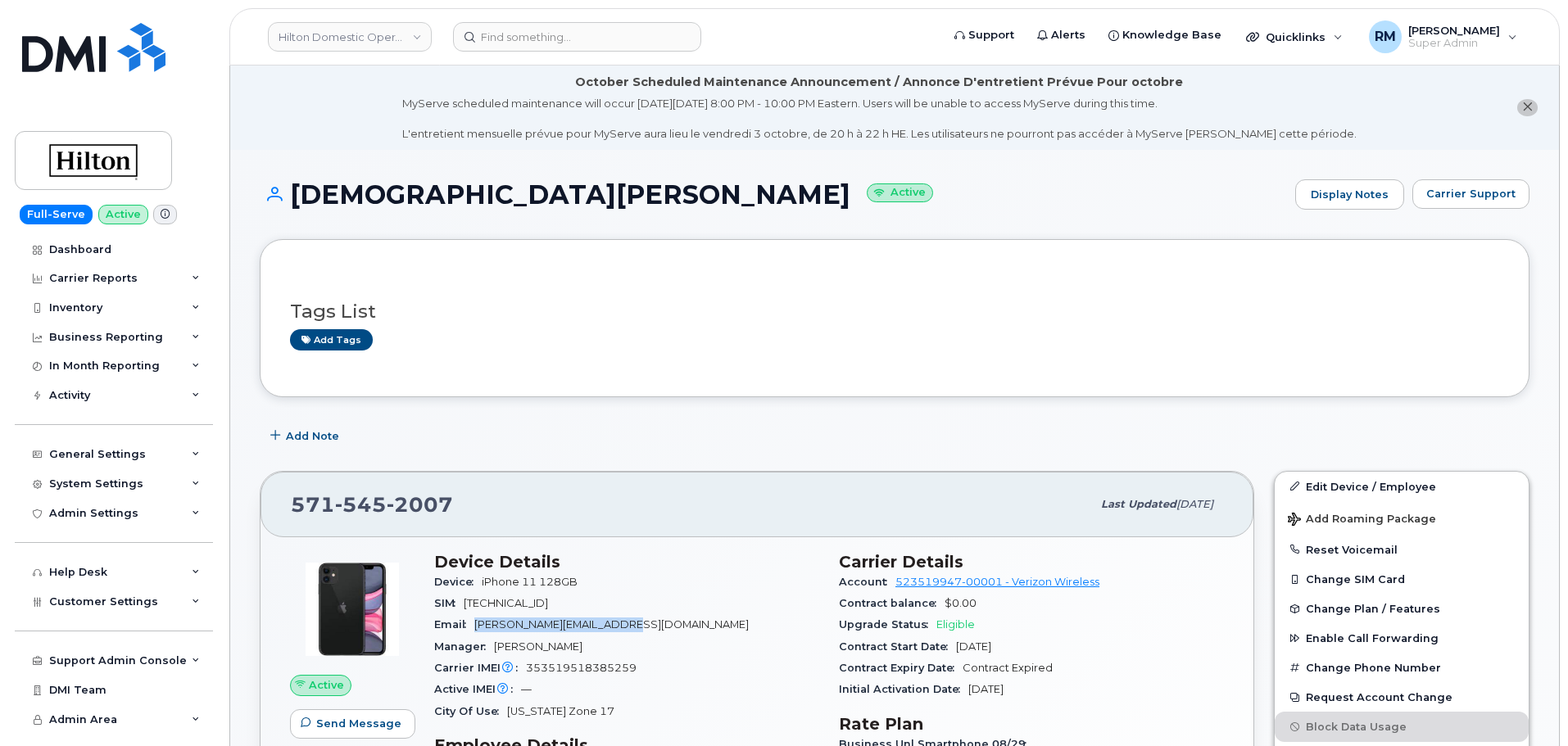
drag, startPoint x: 643, startPoint y: 624, endPoint x: 476, endPoint y: 624, distance: 167.0
click at [476, 624] on div "Email Kristen.Rauch2@Hilton.com" at bounding box center [626, 624] width 385 height 22
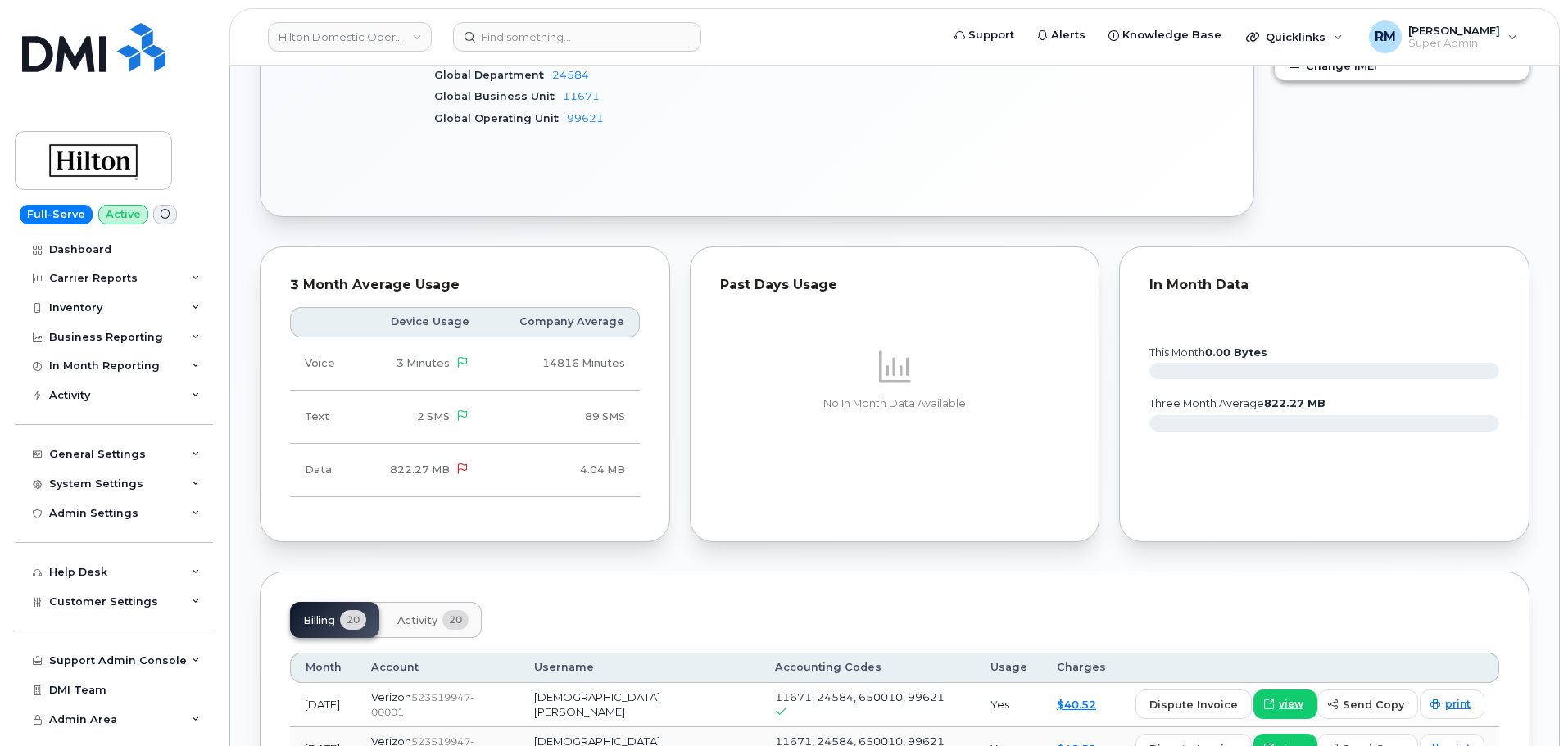
scroll to position [819, 0]
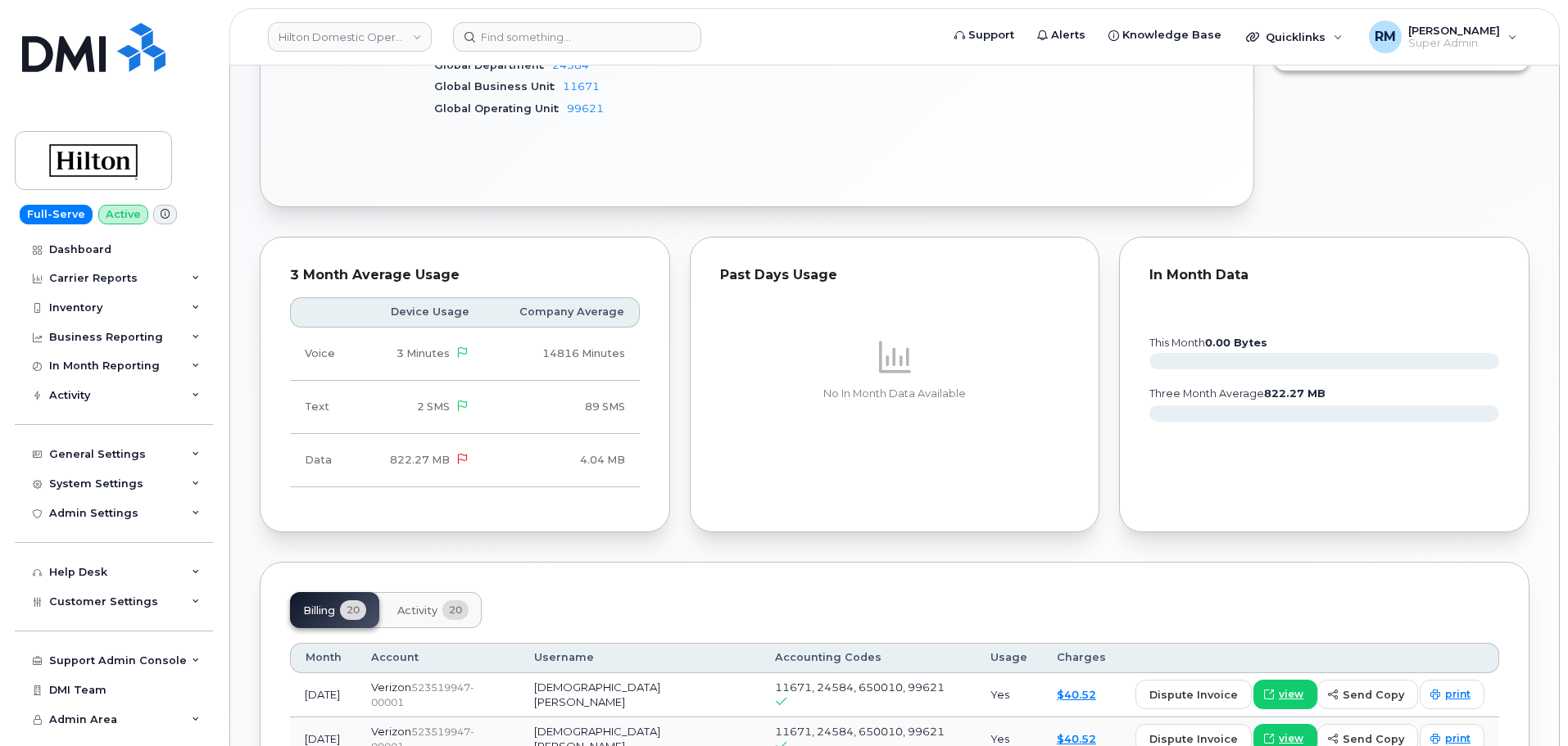
drag, startPoint x: 1385, startPoint y: 597, endPoint x: 1372, endPoint y: 555, distance: 44.0
click at [1372, 555] on div "Tags List Add tags Add Note 571 545 2007 Last updated Sep 11, 2025 Active Send …" at bounding box center [894, 670] width 1270 height 2500
click at [1043, 456] on div "No In Month Data Available" at bounding box center [894, 369] width 350 height 173
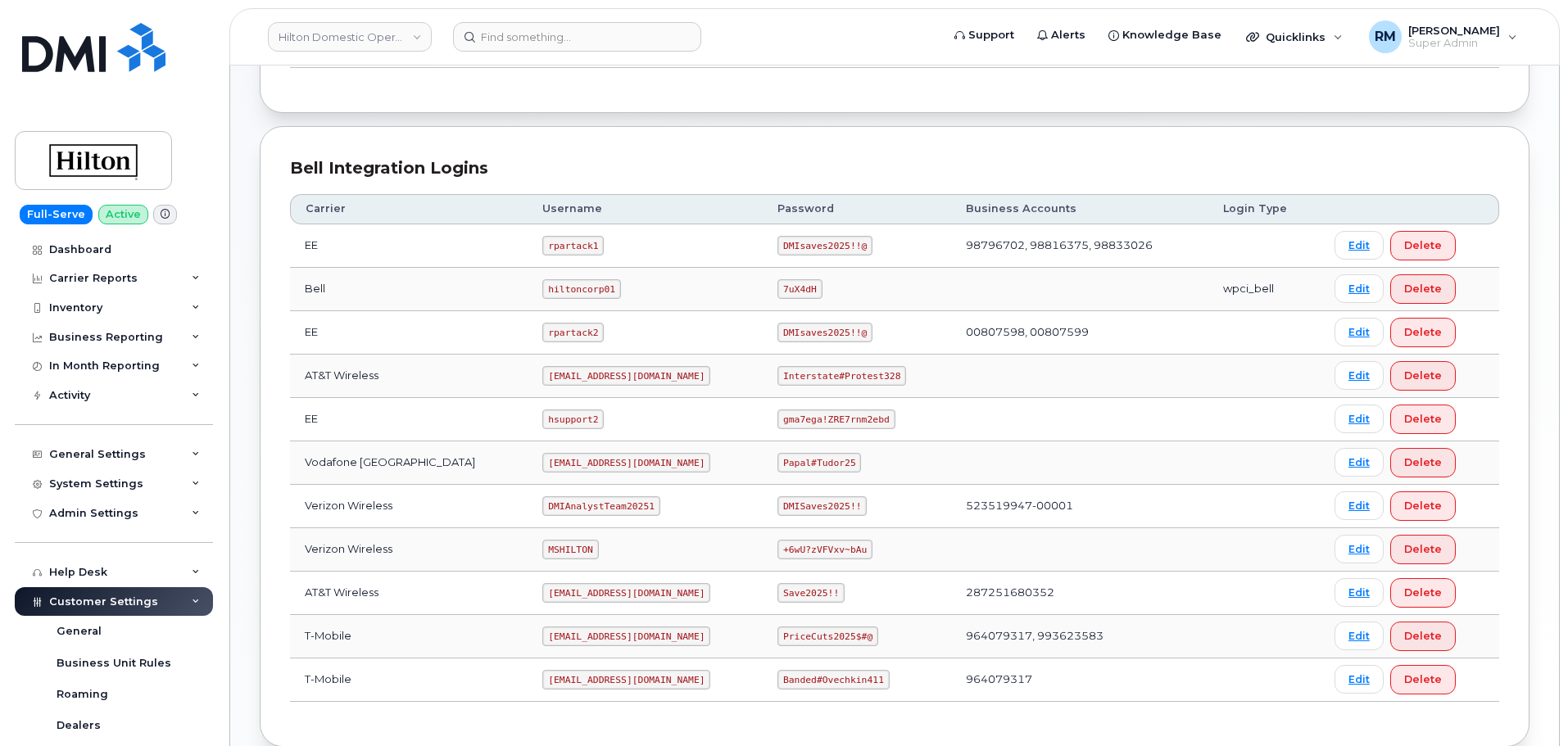
scroll to position [327, 0]
drag, startPoint x: 517, startPoint y: 461, endPoint x: 638, endPoint y: 456, distance: 121.1
click at [638, 456] on td "ms-hilton@dminc.com" at bounding box center [644, 462] width 235 height 43
copy code "ms-hilton@dminc.com"
drag, startPoint x: 767, startPoint y: 375, endPoint x: 882, endPoint y: 375, distance: 115.0
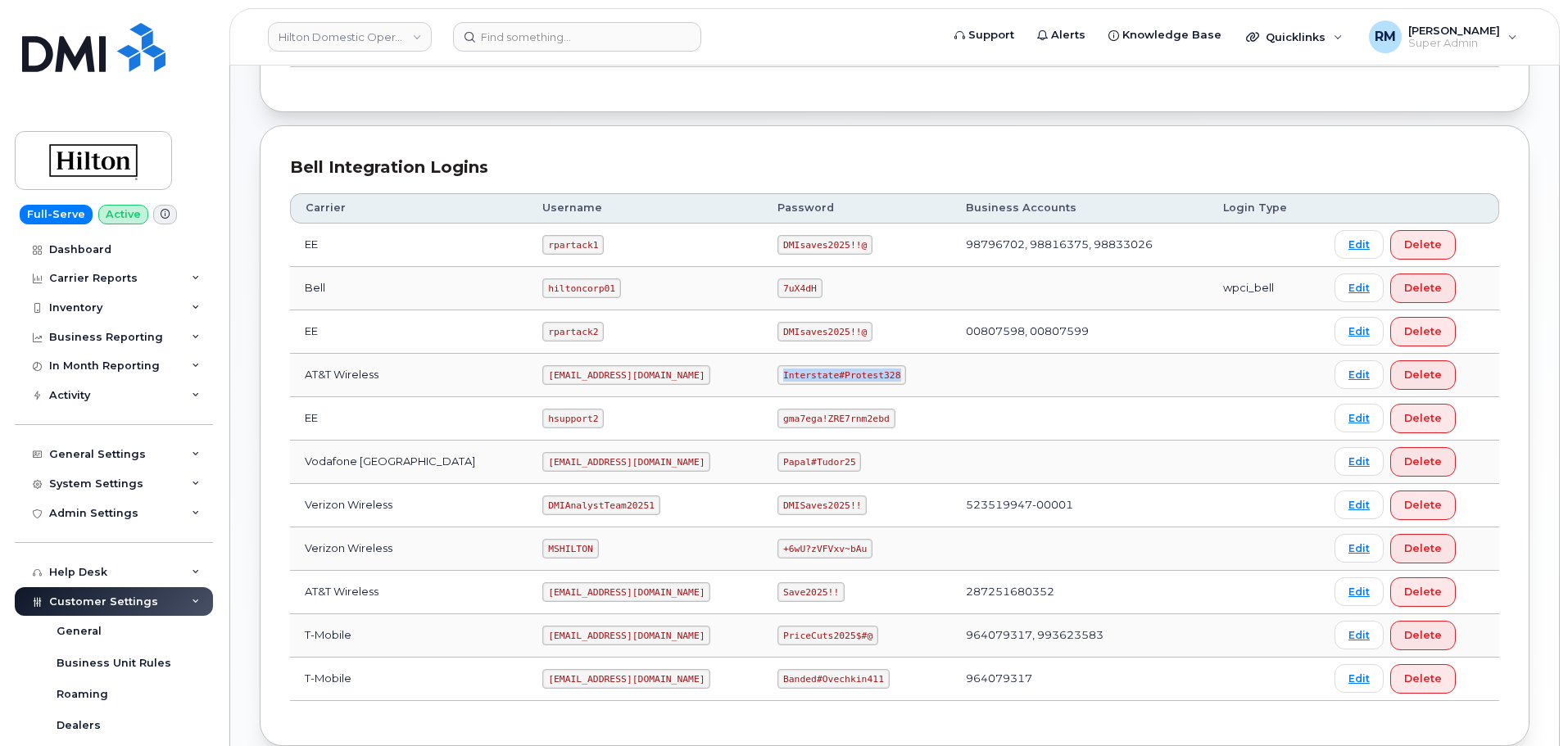
click at [882, 375] on td "Interstate#Protest328" at bounding box center [857, 375] width 189 height 43
copy code "Interstate#Protest328"
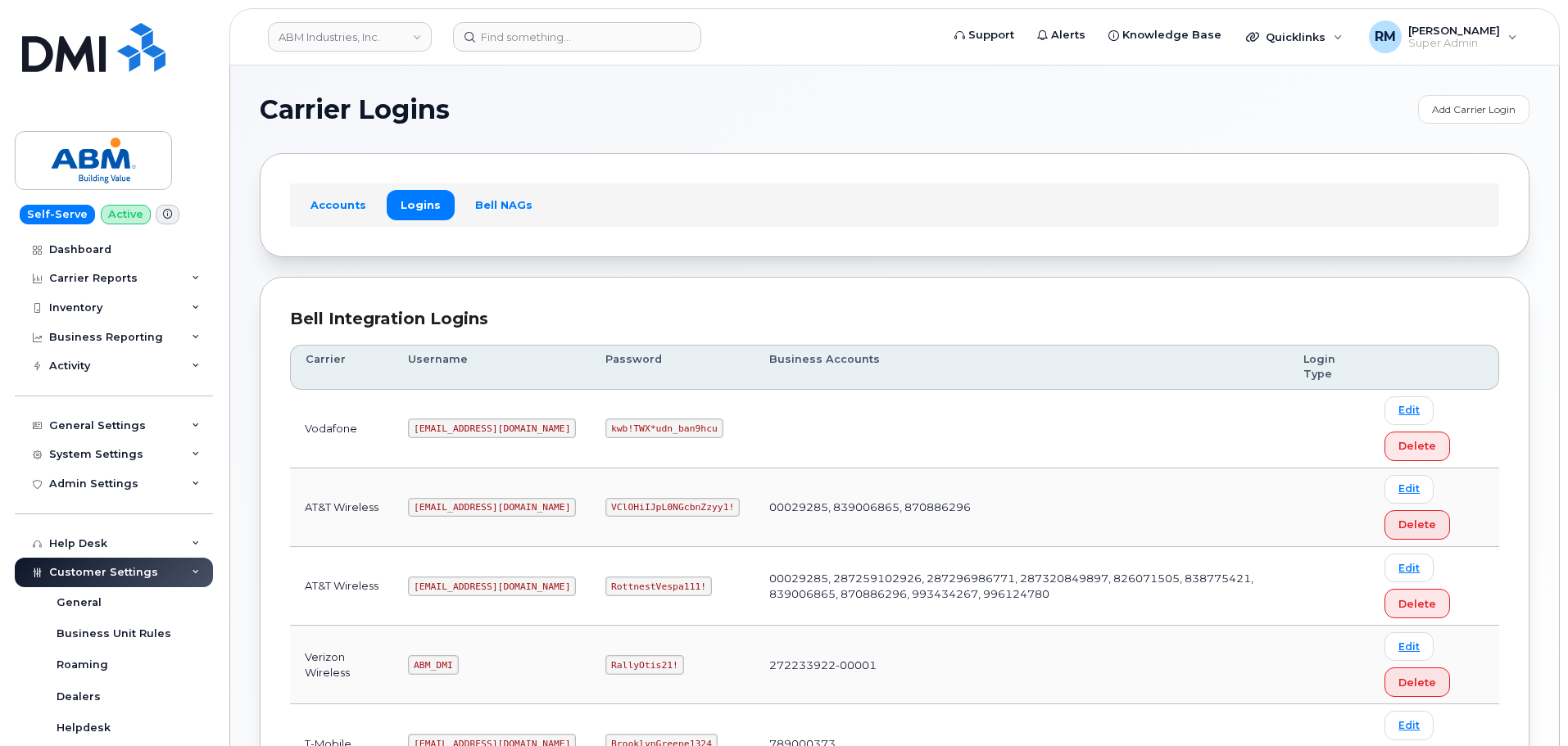
scroll to position [164, 0]
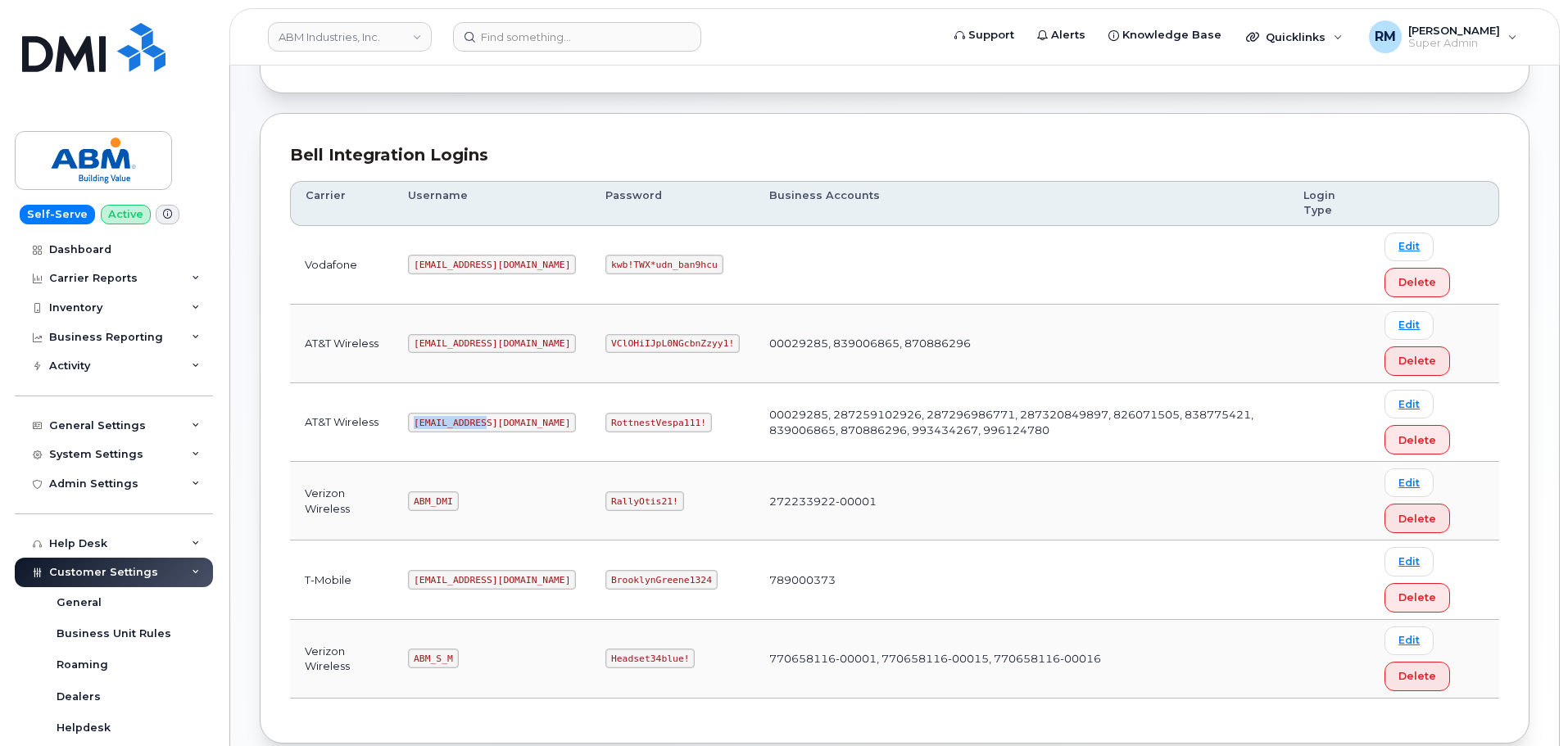
drag, startPoint x: 416, startPoint y: 423, endPoint x: 525, endPoint y: 401, distance: 111.2
click at [522, 420] on td "[EMAIL_ADDRESS][DOMAIN_NAME]" at bounding box center [492, 422] width 197 height 78
copy code "[EMAIL_ADDRESS][DOMAIN_NAME]"
drag, startPoint x: 413, startPoint y: 659, endPoint x: 491, endPoint y: 638, distance: 80.8
click at [480, 655] on td "ABM_S_M" at bounding box center [492, 658] width 197 height 78
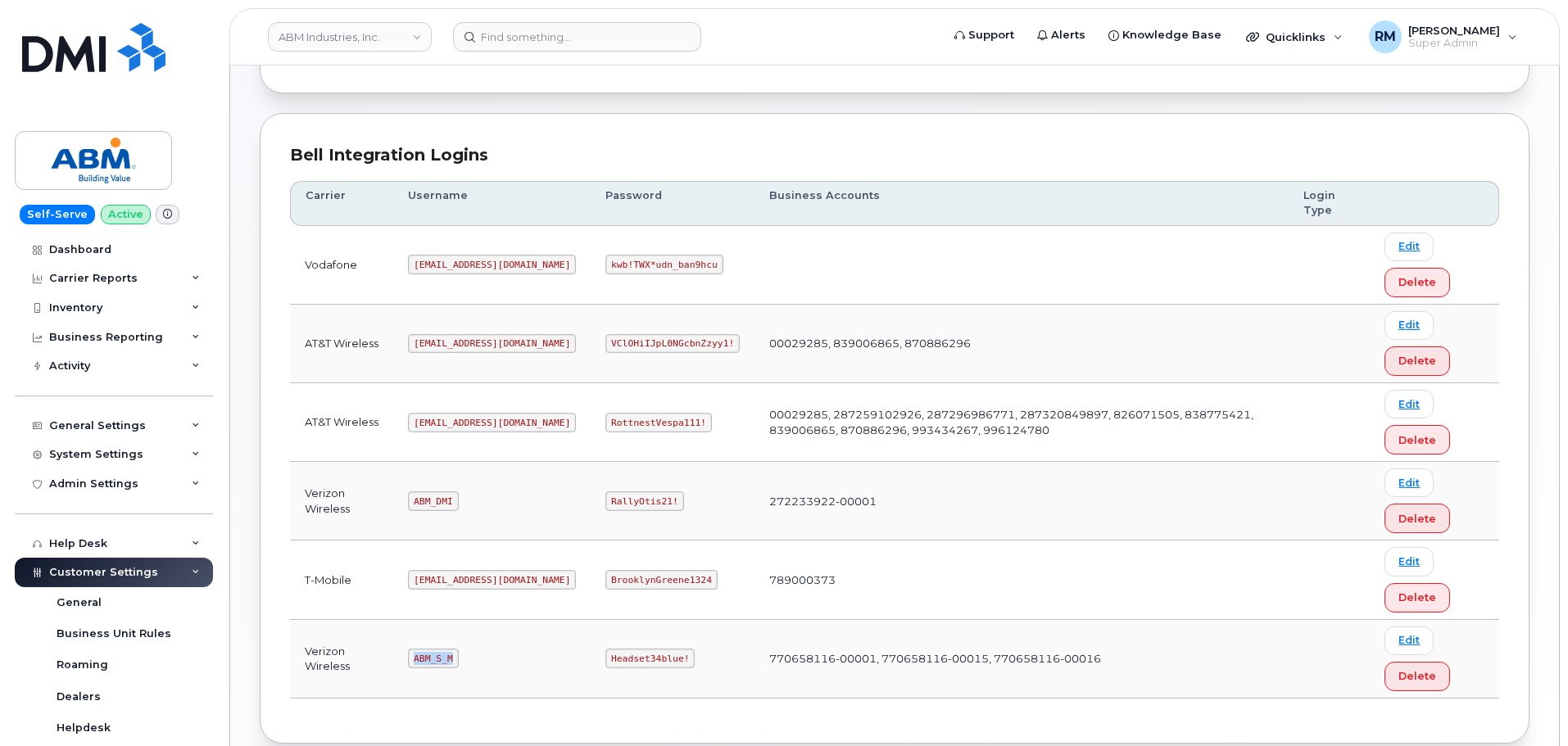
copy code "ABM_S_M"
click at [606, 656] on code "Headset34blue!" at bounding box center [650, 658] width 90 height 20
copy code "Headset34blue"
drag, startPoint x: 414, startPoint y: 418, endPoint x: 517, endPoint y: 423, distance: 103.1
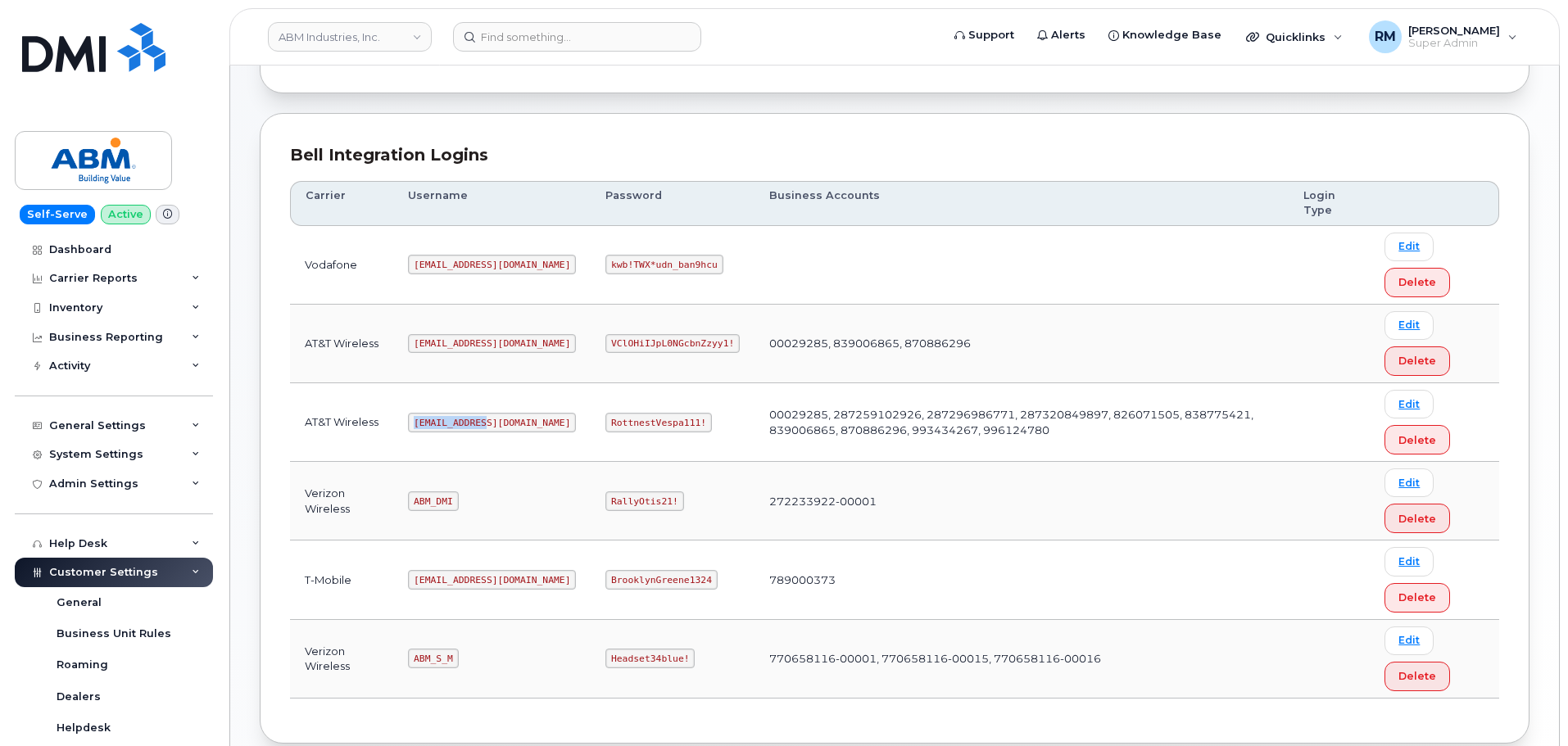
click at [517, 423] on td "abm@dminc.com" at bounding box center [492, 422] width 197 height 78
copy code "abm@dminc.com"
click at [606, 425] on code "RottnestVespa111!" at bounding box center [659, 423] width 107 height 20
copy code "RottnestVespa111"
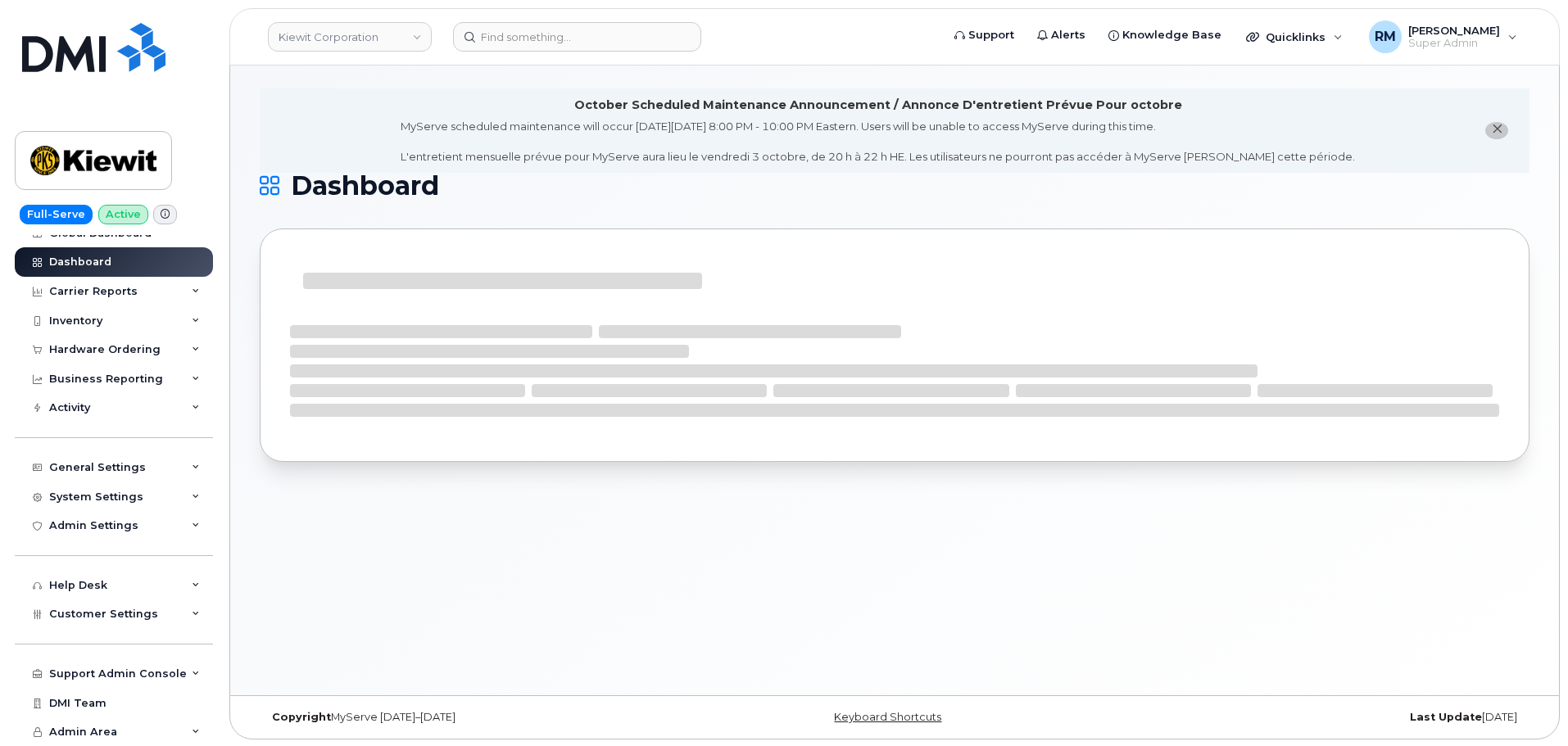
scroll to position [8, 0]
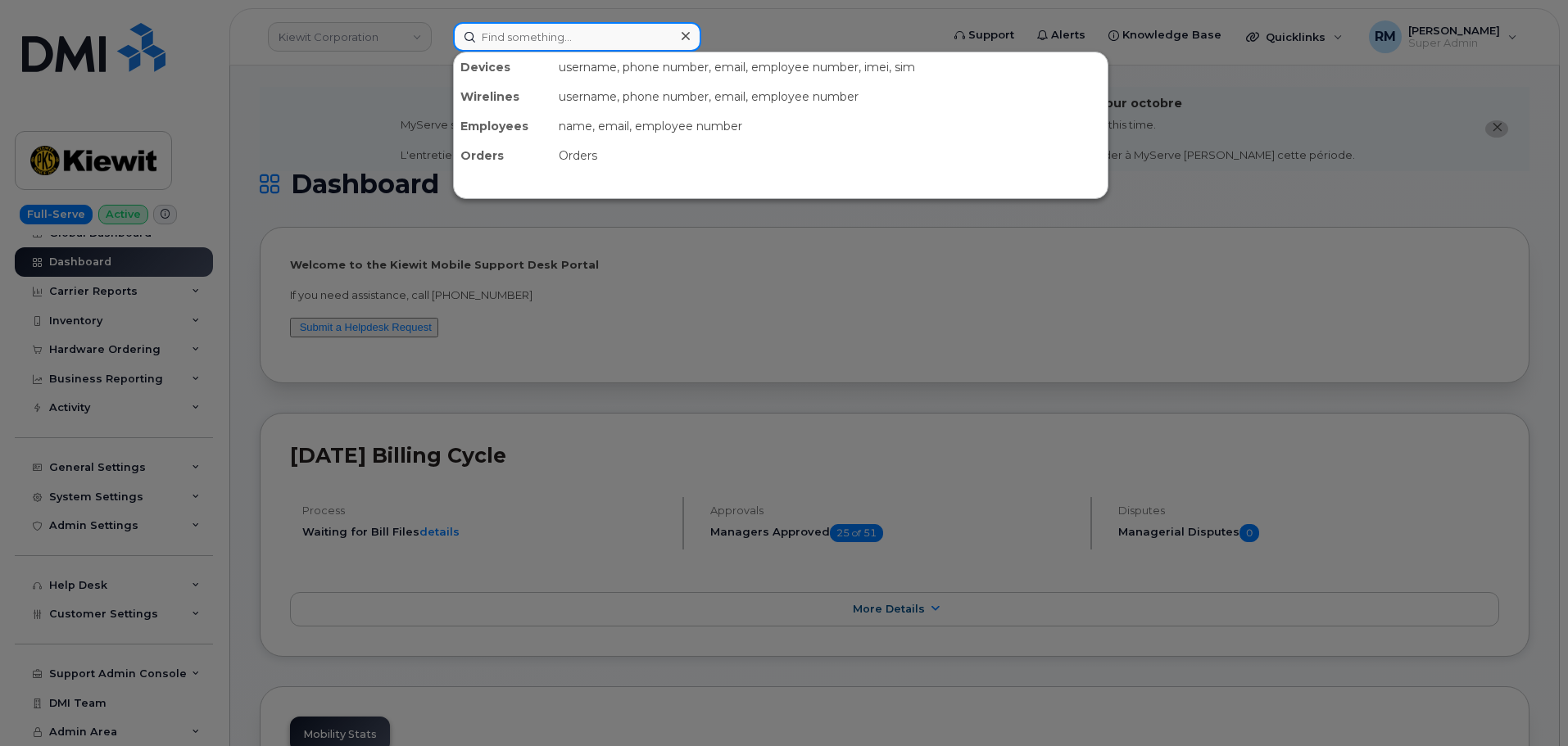
click at [526, 34] on input at bounding box center [576, 36] width 248 height 29
paste input "[PHONE_NUMBER]"
type input "[PHONE_NUMBER]"
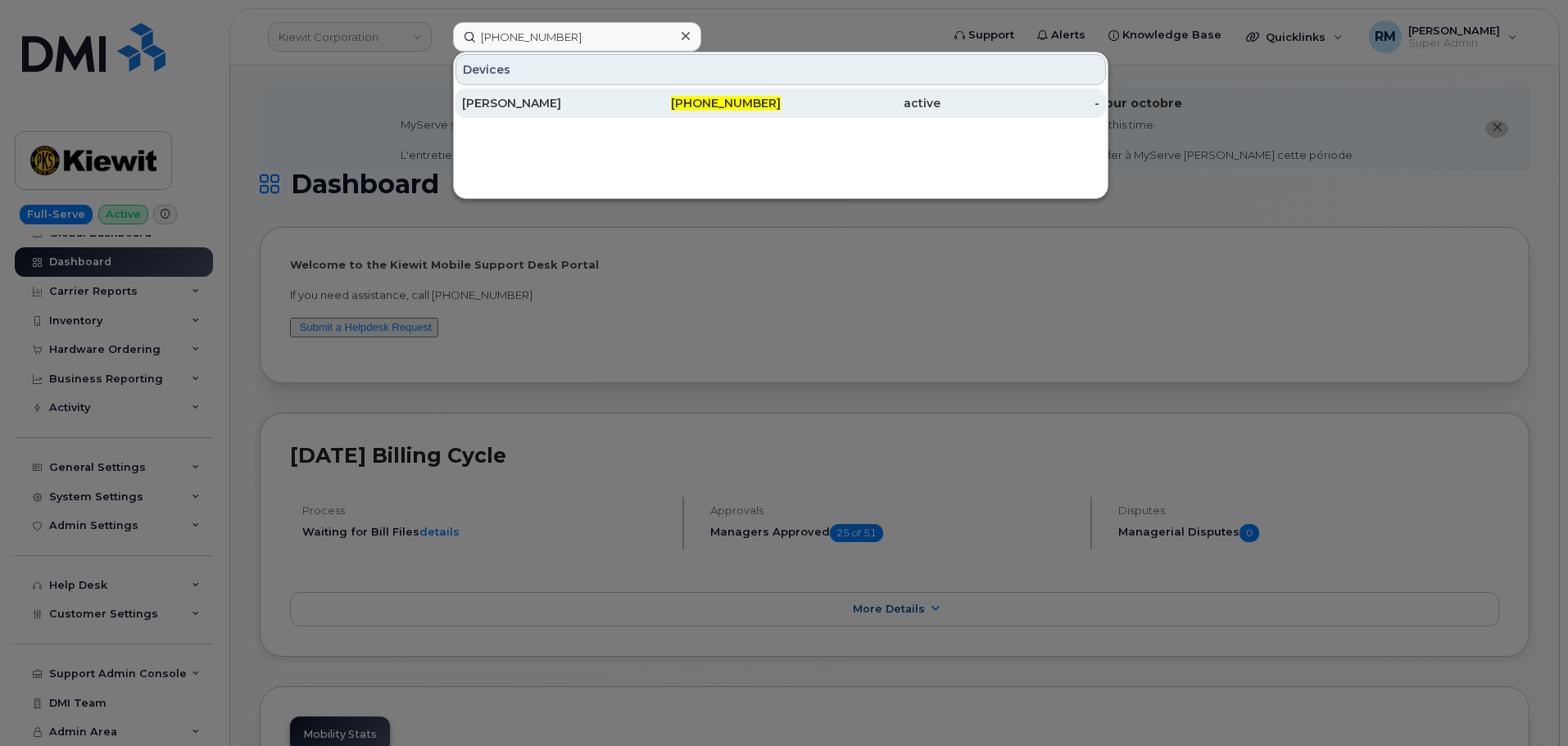
click at [657, 84] on div "Devices" at bounding box center [780, 69] width 650 height 31
click at [656, 105] on div "571-328-2536" at bounding box center [701, 103] width 159 height 16
